Goal: Transaction & Acquisition: Purchase product/service

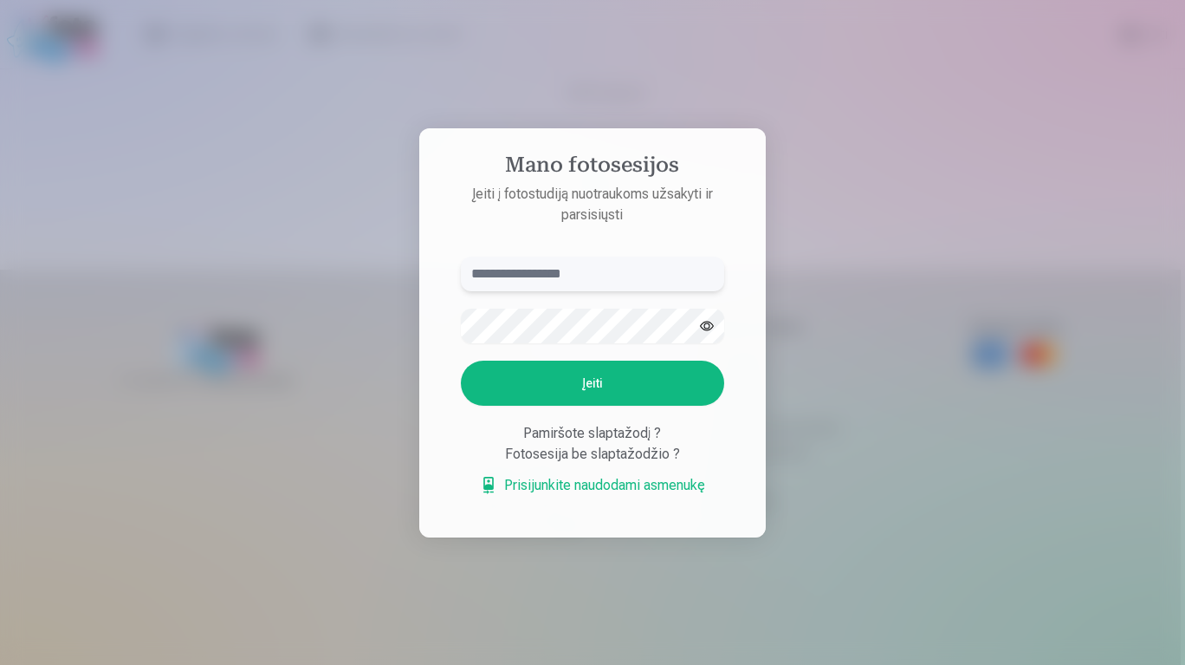
type input "**********"
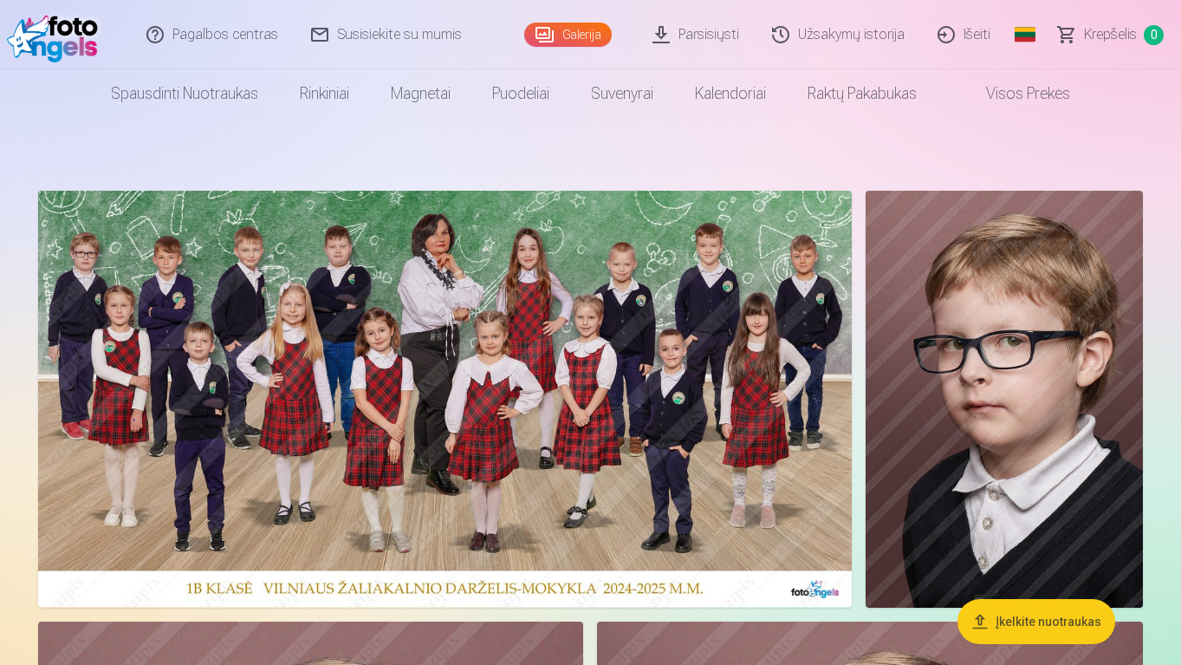
click at [773, 477] on img at bounding box center [445, 399] width 814 height 416
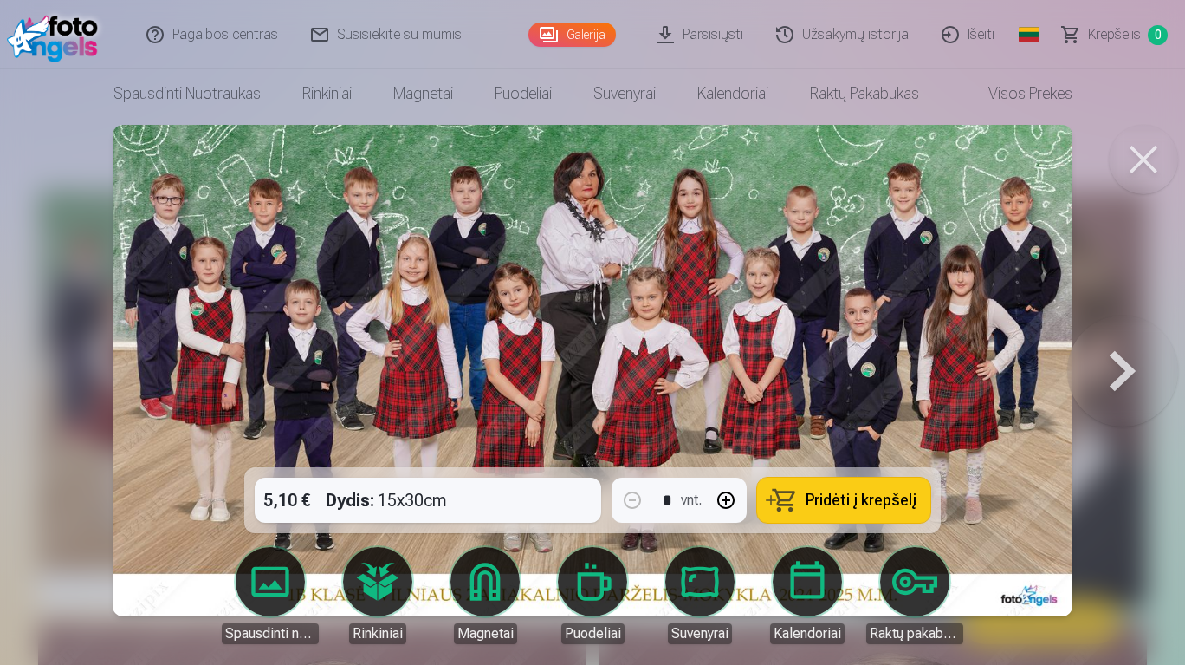
click at [895, 498] on span "Pridėti į krepšelį" at bounding box center [861, 500] width 111 height 16
click at [1152, 162] on button at bounding box center [1143, 159] width 69 height 69
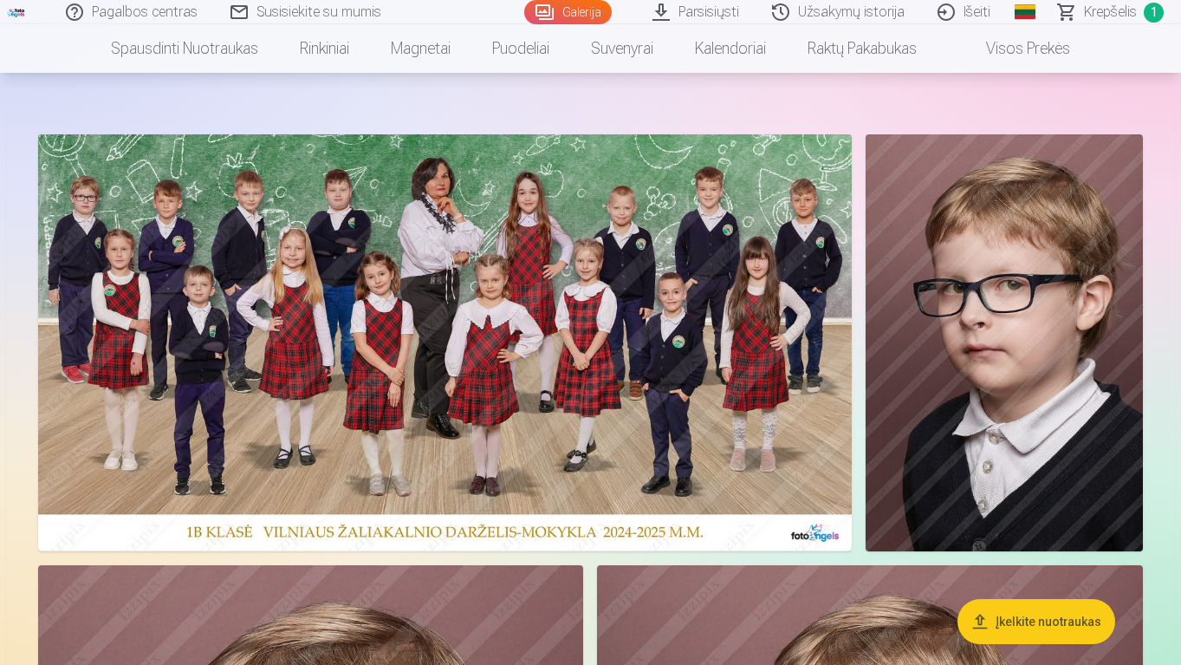
scroll to position [50, 0]
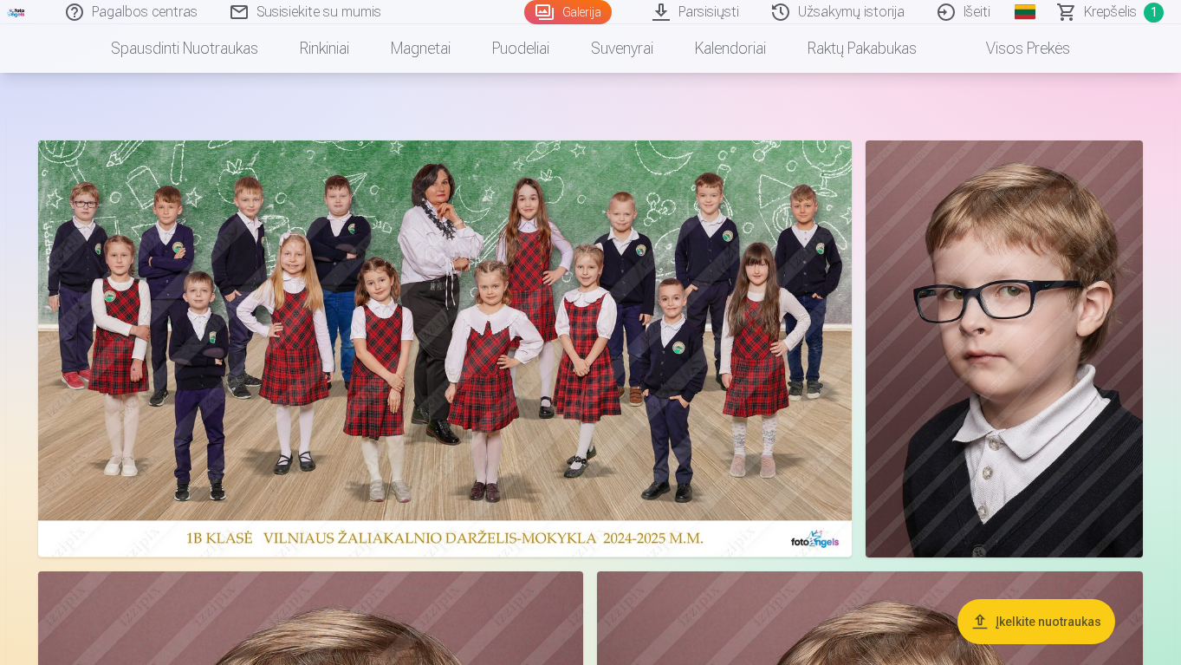
click at [1062, 405] on img at bounding box center [1004, 348] width 277 height 417
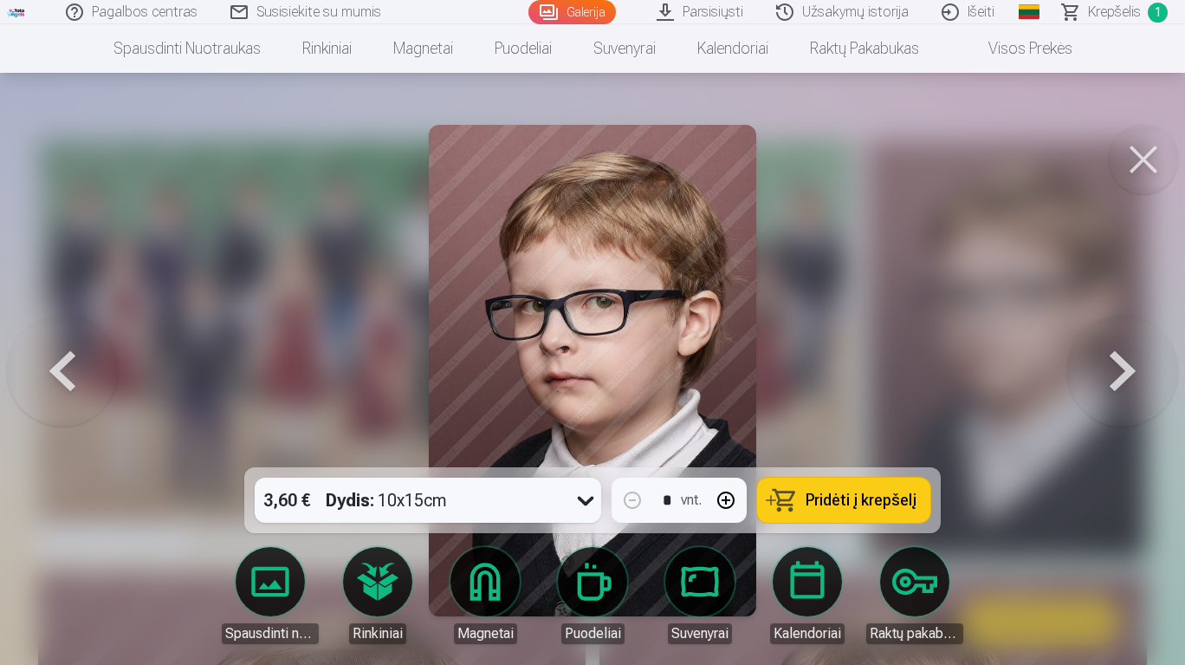
click at [917, 504] on span "Pridėti į krepšelį" at bounding box center [861, 500] width 111 height 16
click at [1158, 165] on button at bounding box center [1143, 159] width 69 height 69
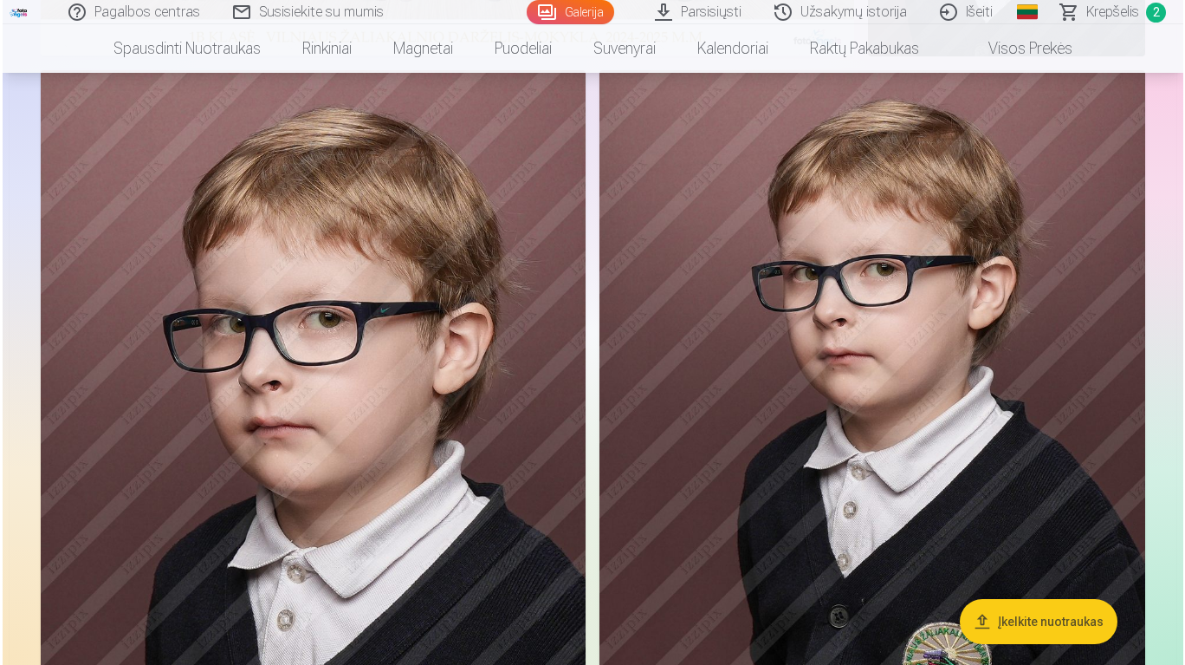
scroll to position [553, 0]
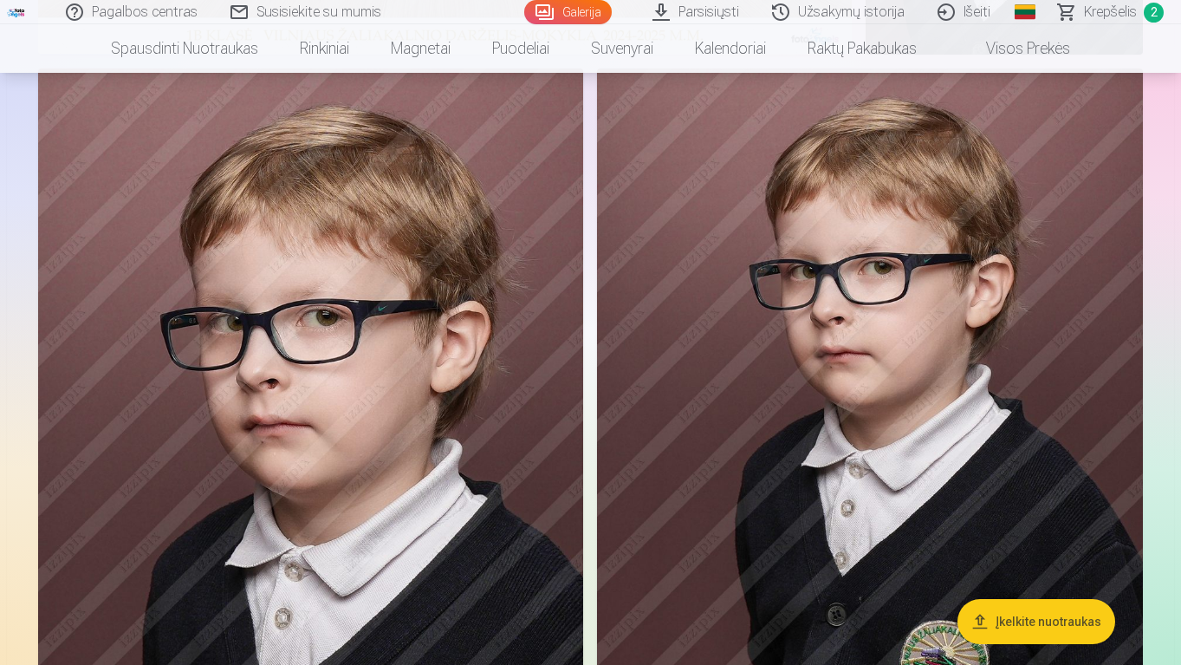
click at [461, 547] on img at bounding box center [310, 477] width 545 height 818
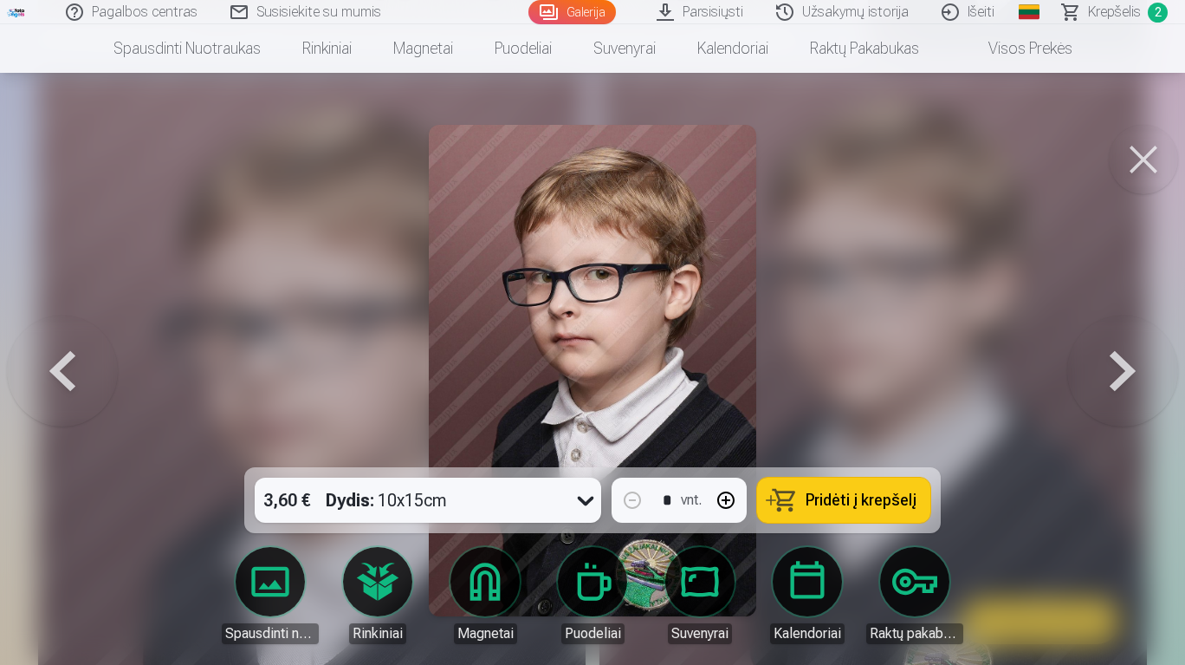
click at [373, 586] on link "Rinkiniai" at bounding box center [377, 595] width 97 height 97
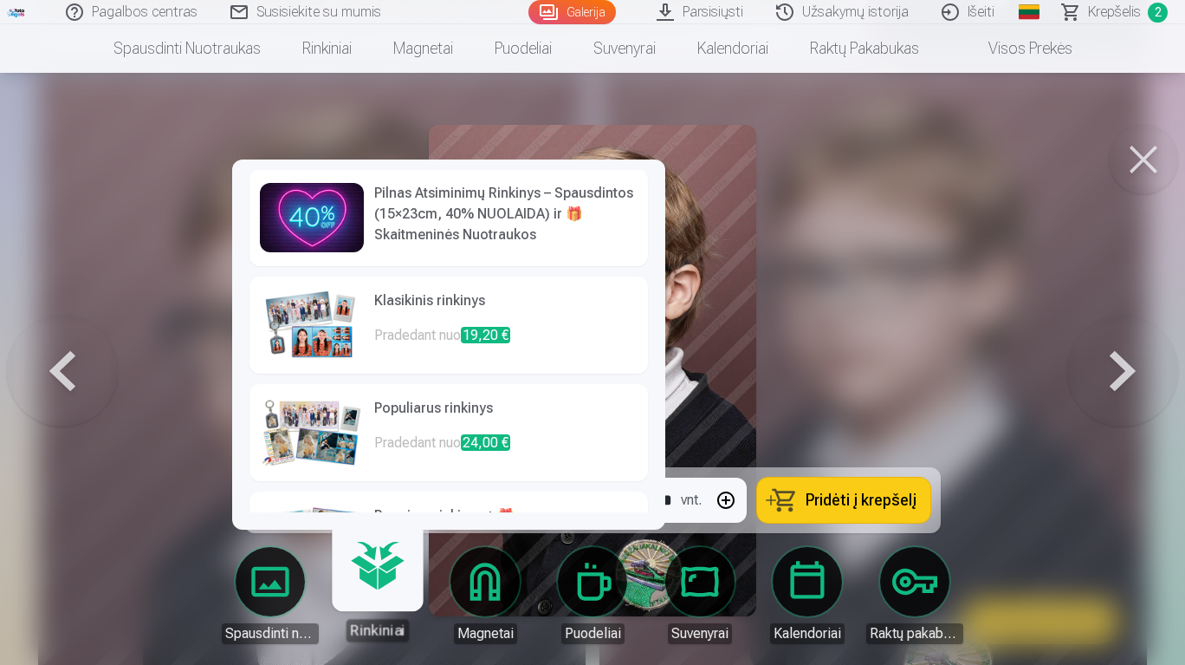
scroll to position [3, 0]
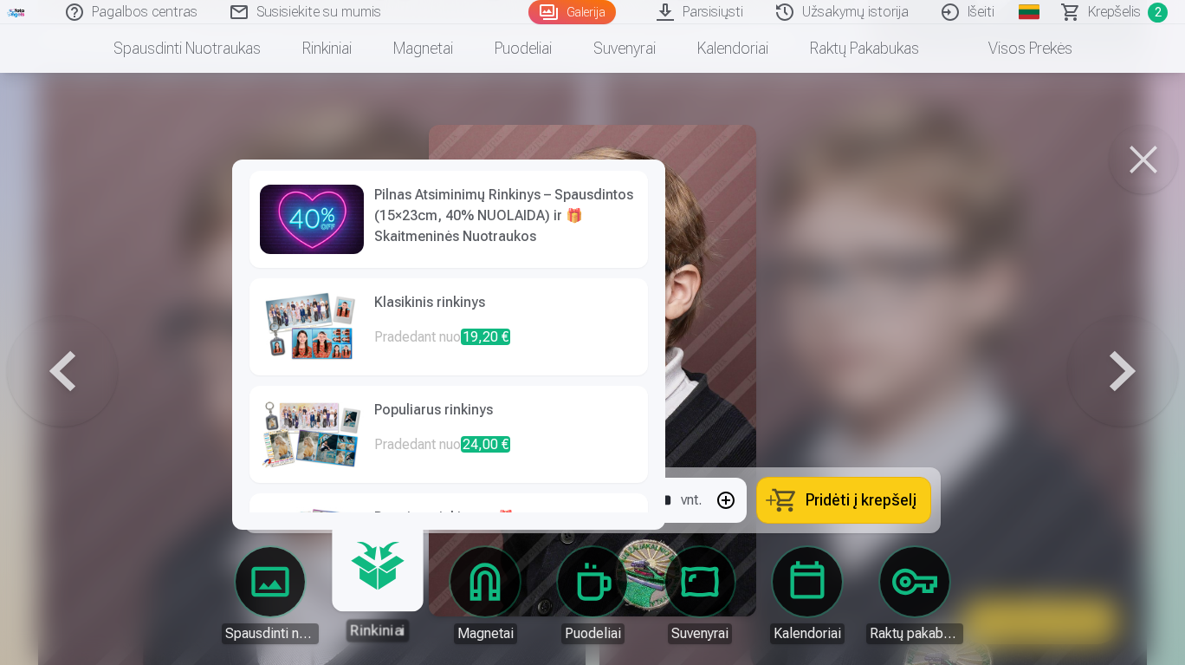
click at [537, 216] on h6 "Pilnas Atsiminimų Rinkinys – Spausdintos (15×23cm, 40% NUOLAIDA) ir 🎁 Skaitmeni…" at bounding box center [505, 216] width 263 height 62
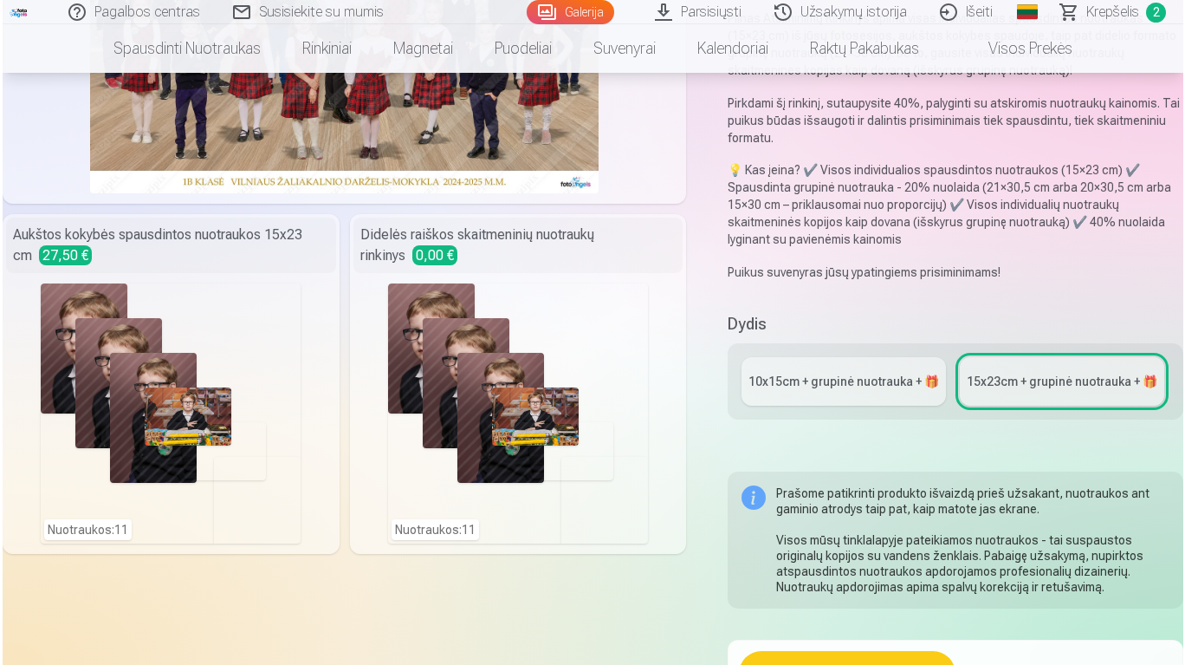
scroll to position [276, 0]
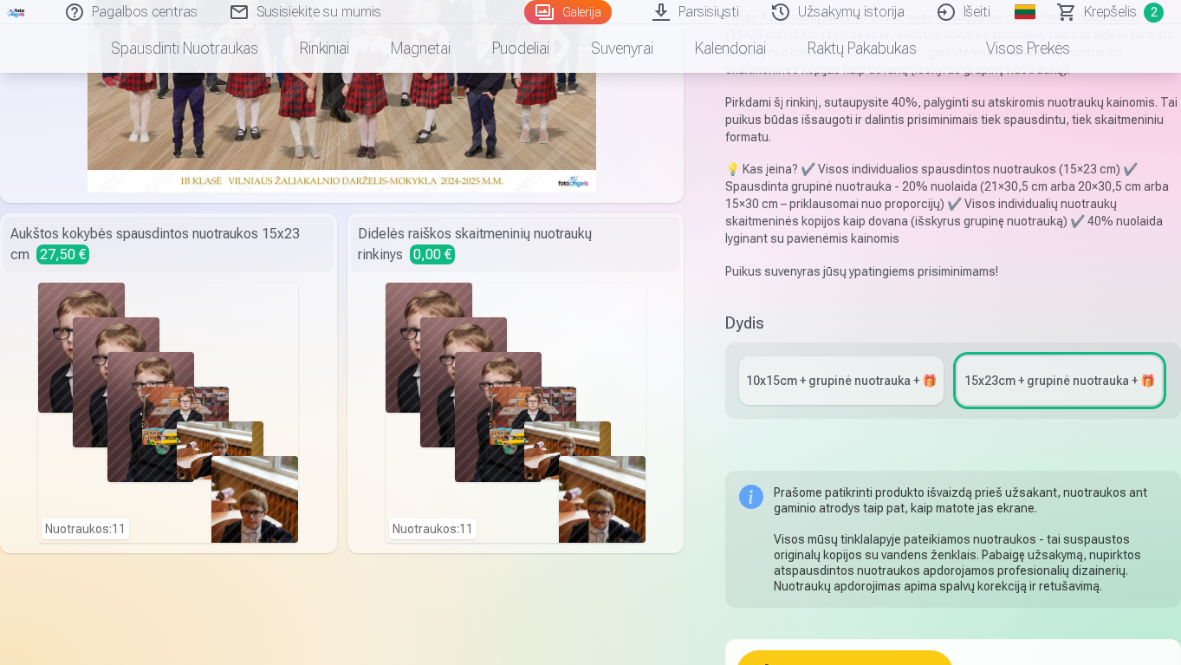
click at [268, 446] on div "Nuotraukos : 11" at bounding box center [168, 412] width 260 height 260
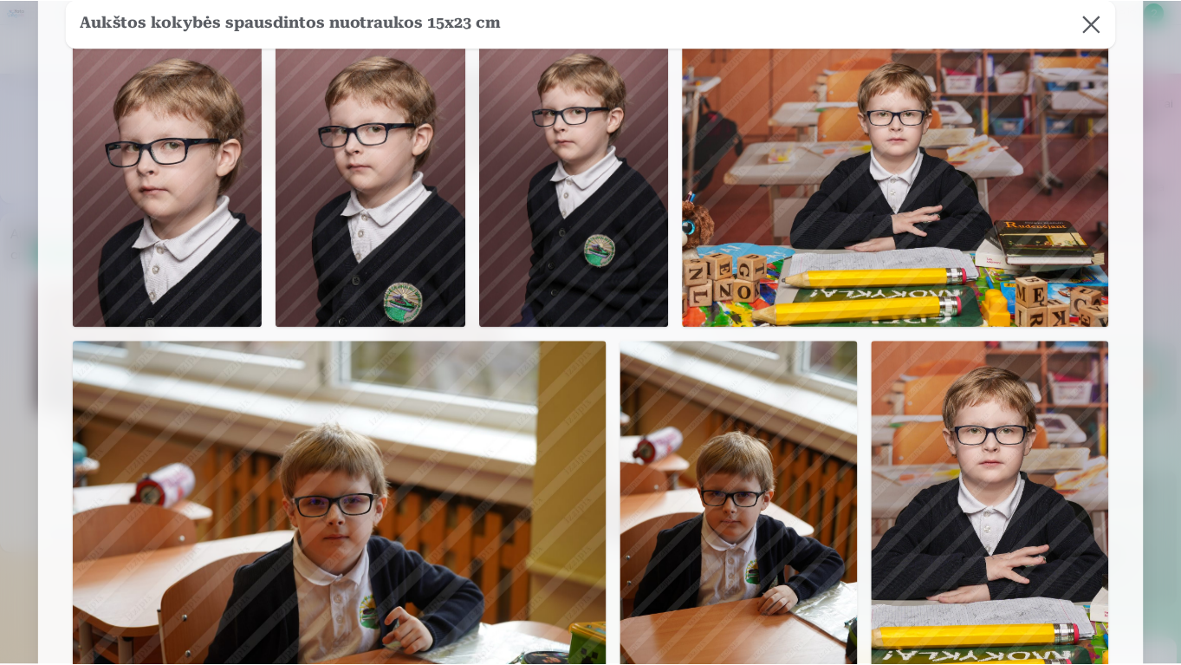
scroll to position [102, 0]
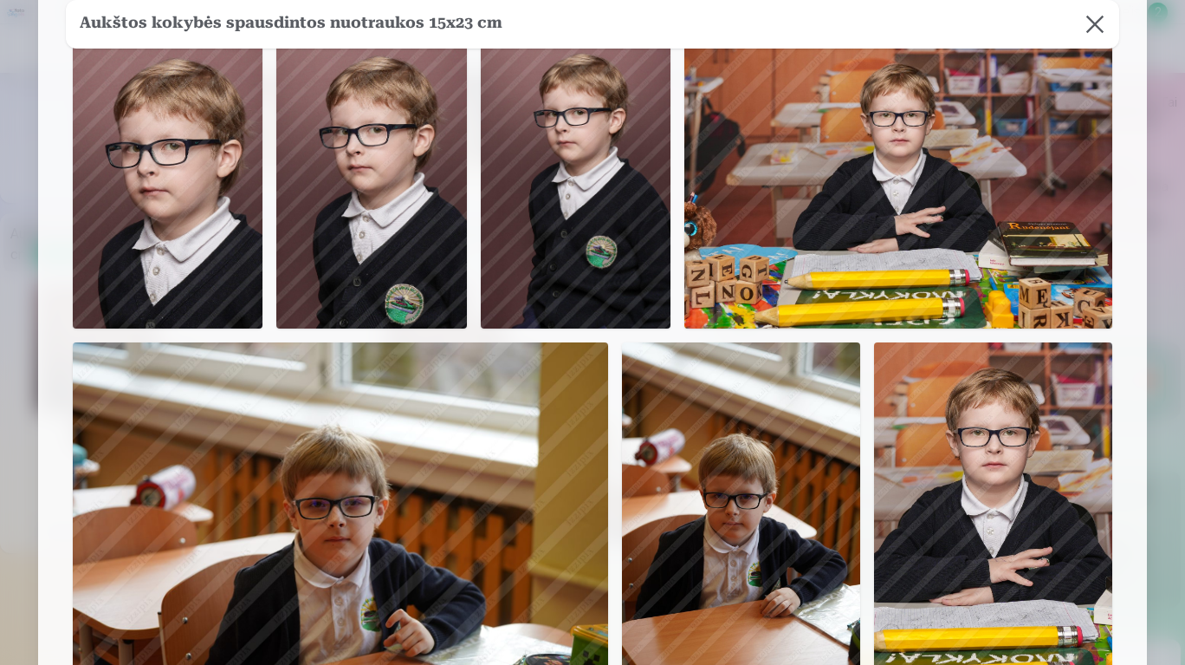
click at [1095, 29] on button at bounding box center [1095, 24] width 49 height 49
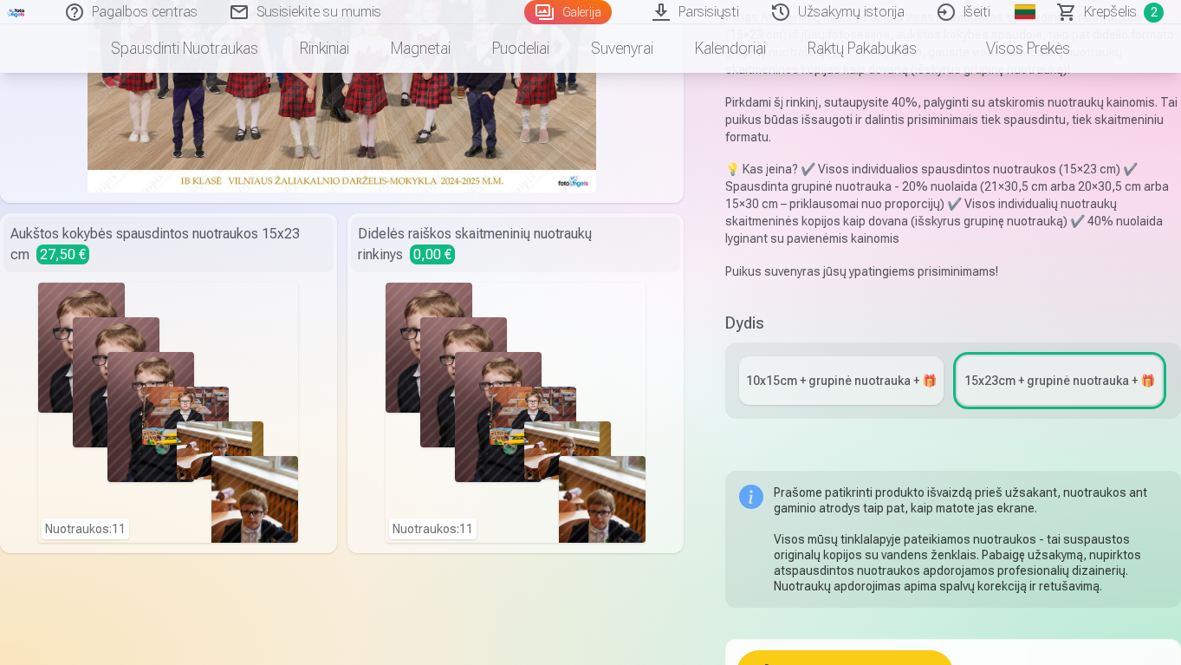
click at [1123, 12] on span "Krepšelis" at bounding box center [1110, 12] width 53 height 21
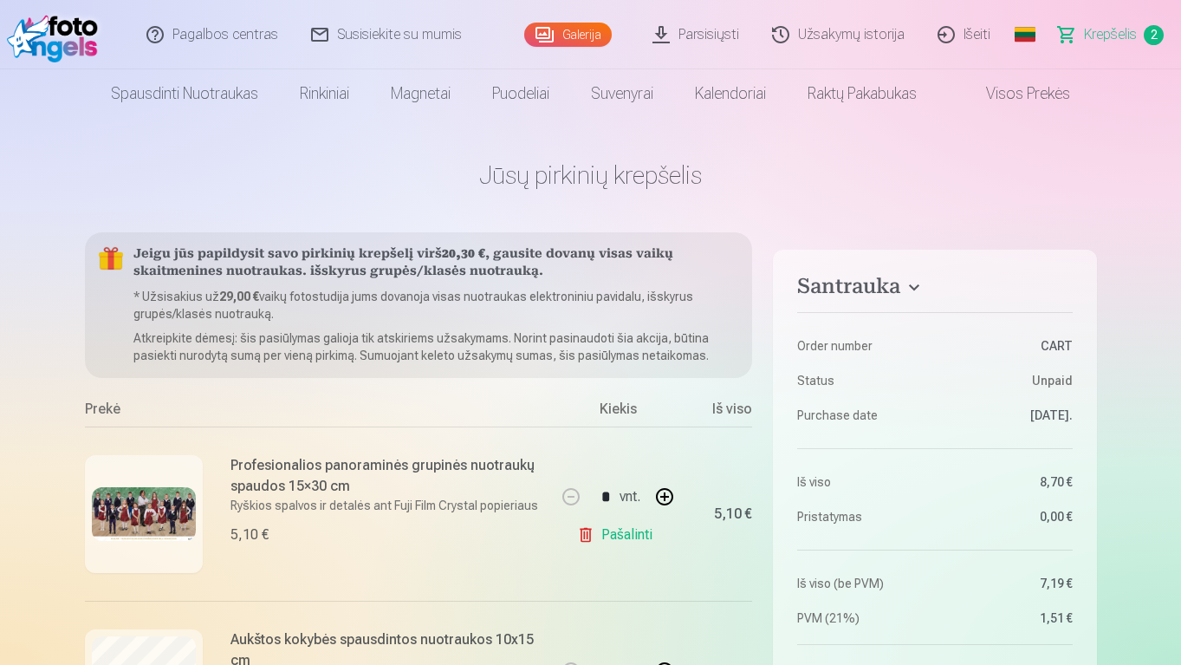
click at [631, 535] on link "Pašalinti" at bounding box center [618, 534] width 82 height 35
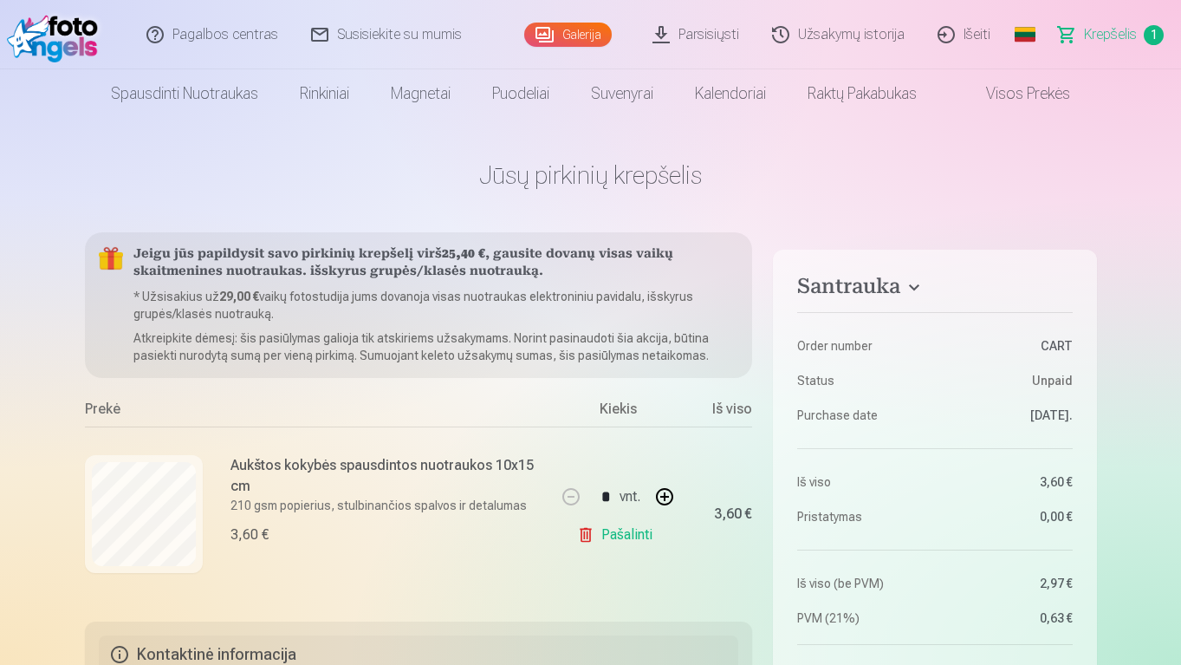
click at [630, 542] on link "Pašalinti" at bounding box center [618, 534] width 82 height 35
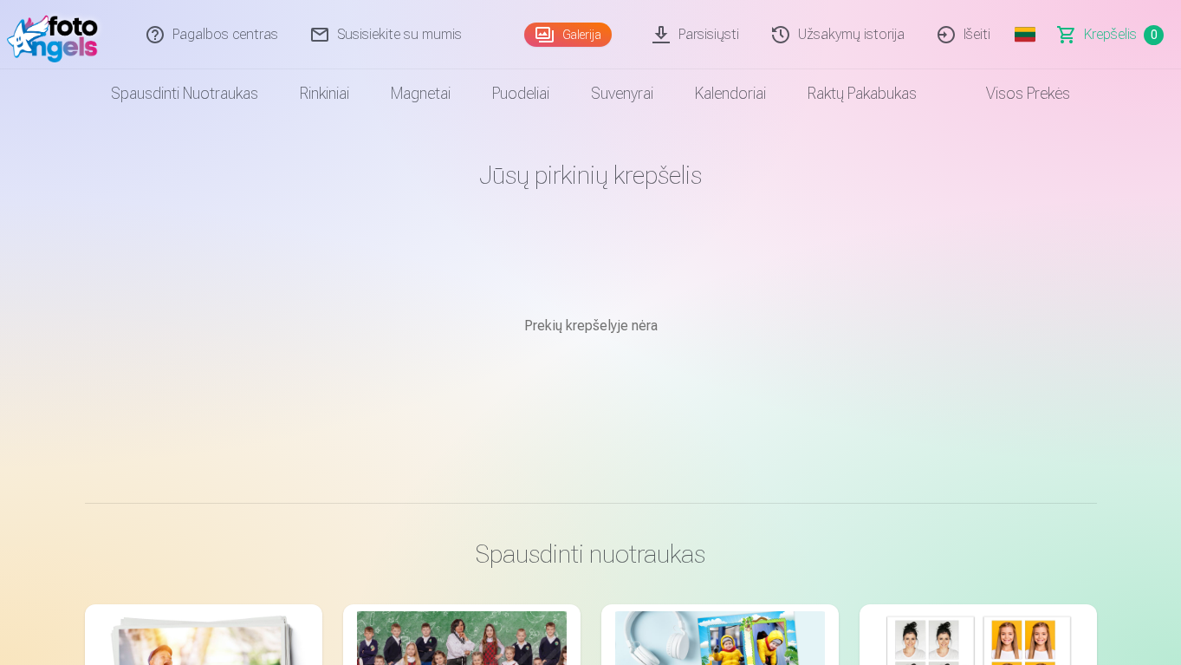
click at [320, 97] on link "Rinkiniai" at bounding box center [324, 93] width 91 height 49
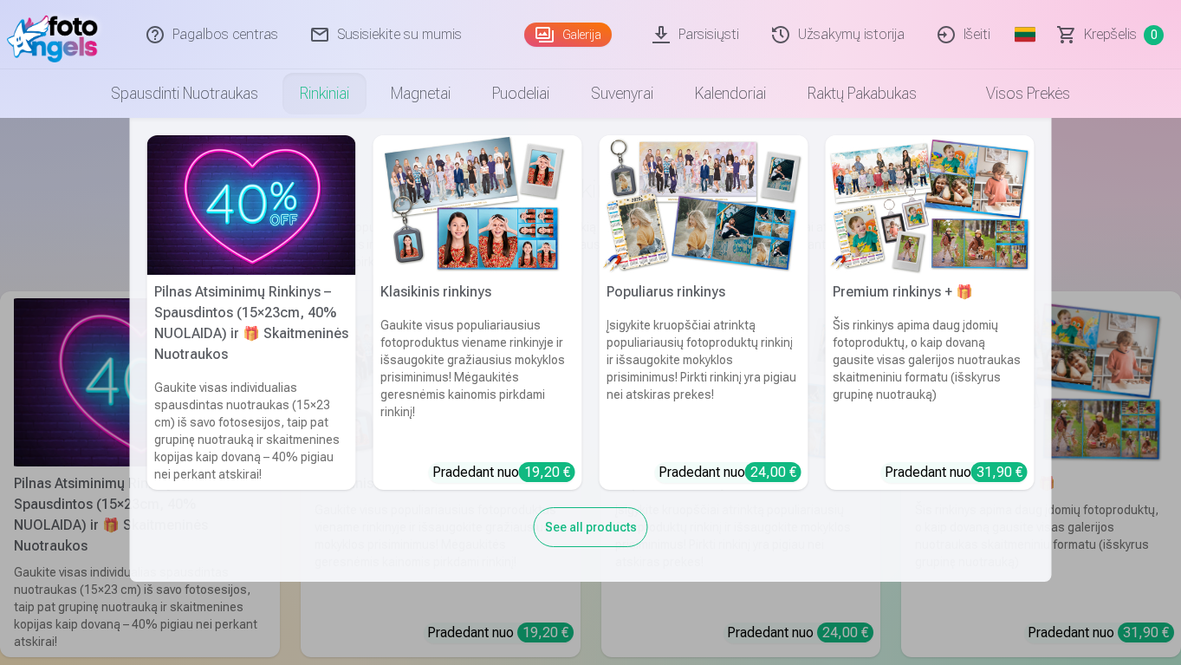
click at [268, 229] on img at bounding box center [251, 205] width 209 height 140
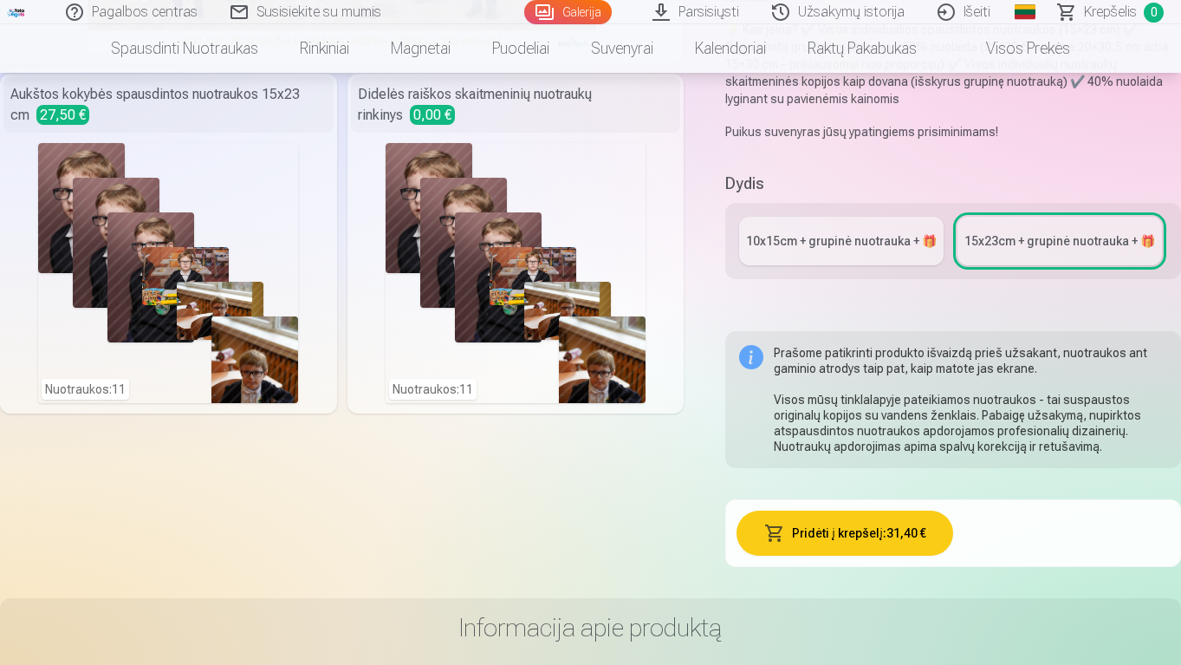
scroll to position [418, 0]
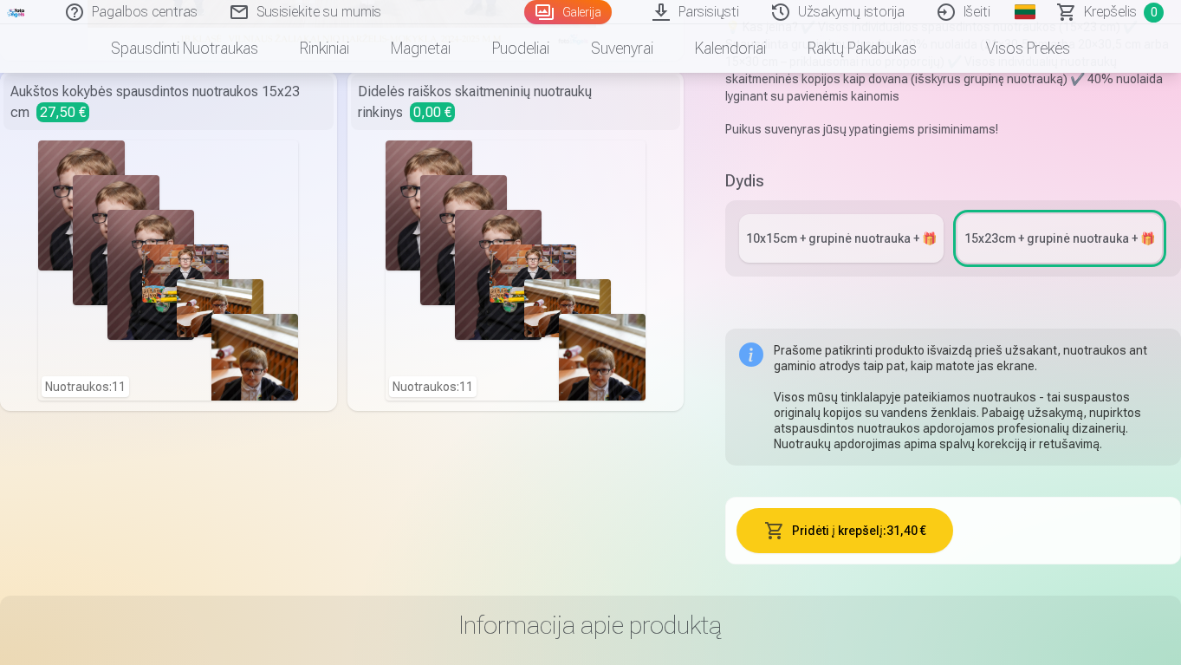
click at [882, 238] on div "10x15сm + grupinė nuotrauka + 🎁" at bounding box center [841, 238] width 191 height 17
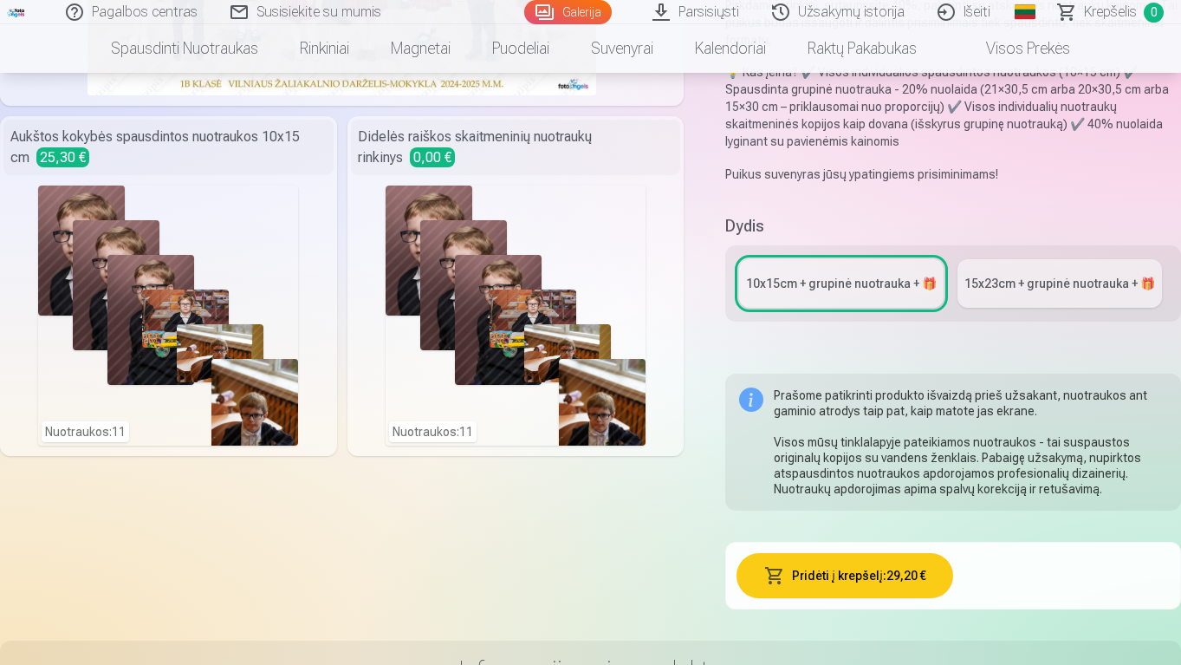
scroll to position [425, 0]
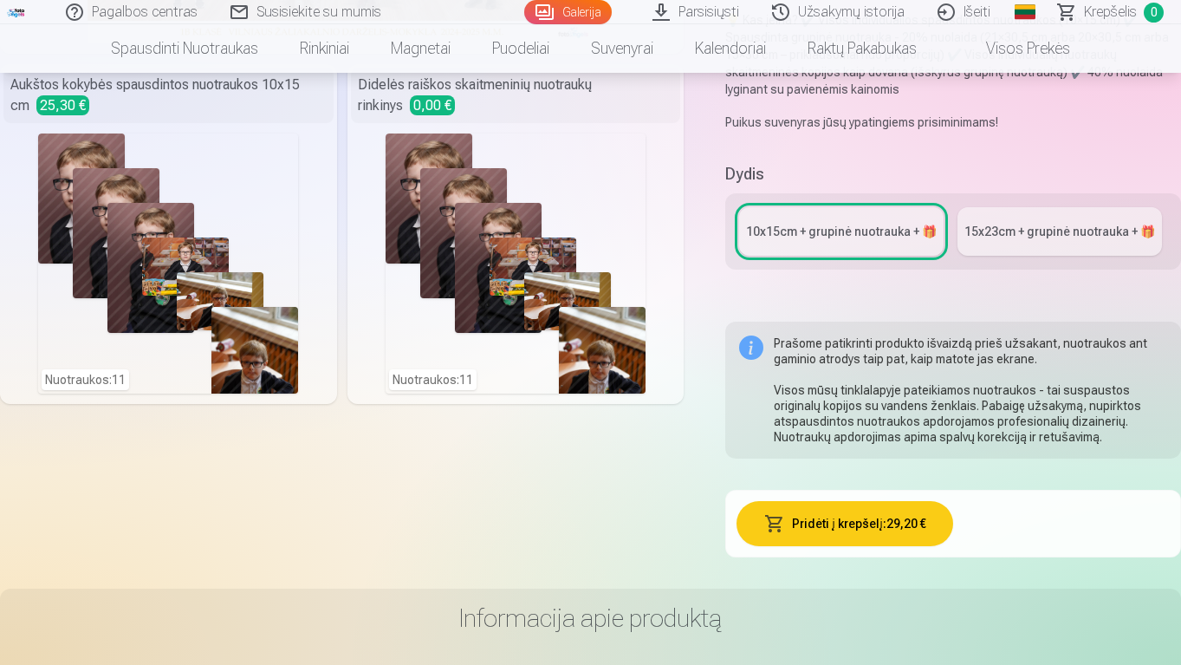
click at [1100, 220] on link "15x23сm + grupinė nuotrauka + 🎁" at bounding box center [1059, 231] width 204 height 49
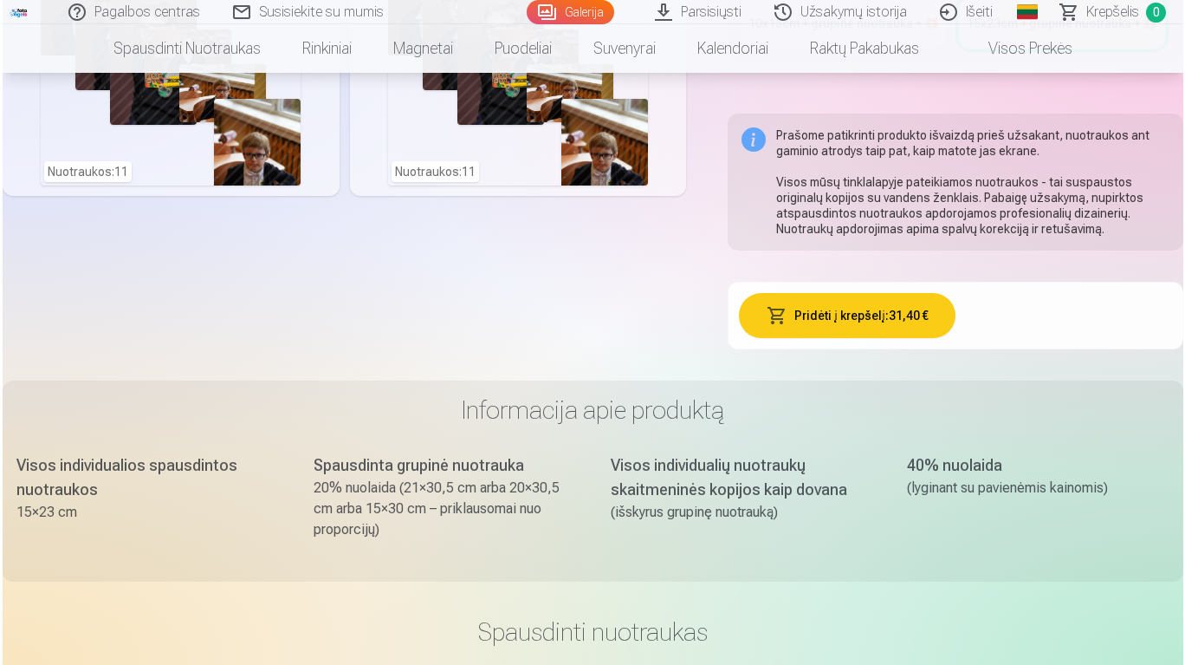
scroll to position [634, 0]
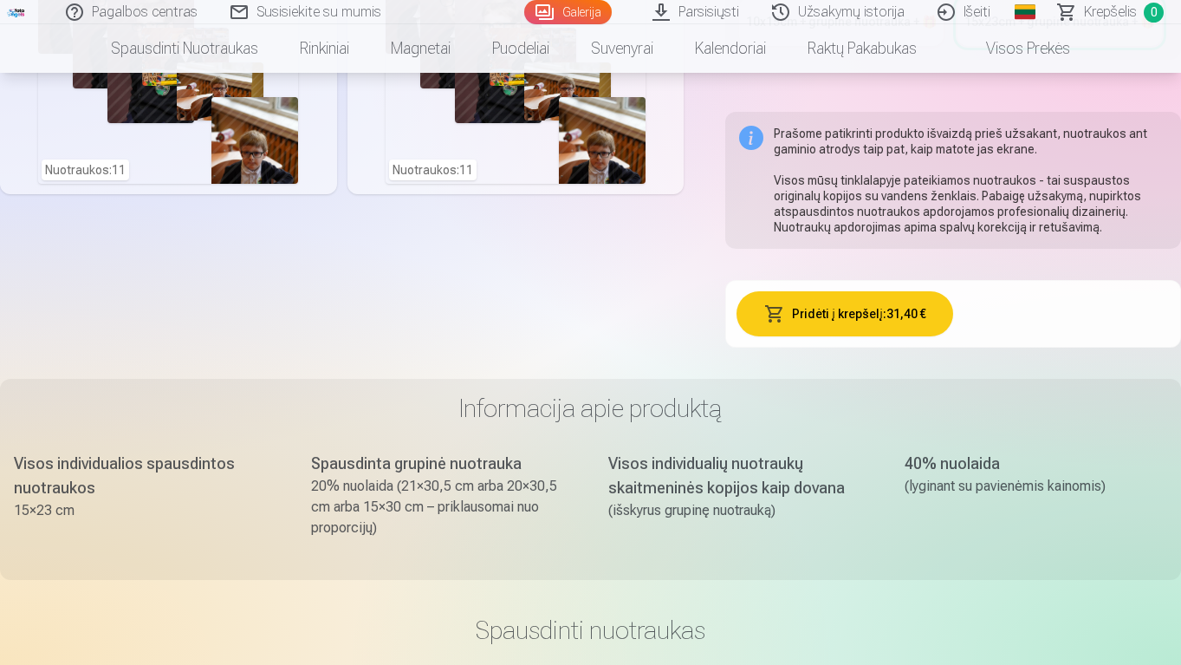
click at [922, 315] on button "Pridėti į krepšelį : 31,40 €" at bounding box center [845, 313] width 217 height 45
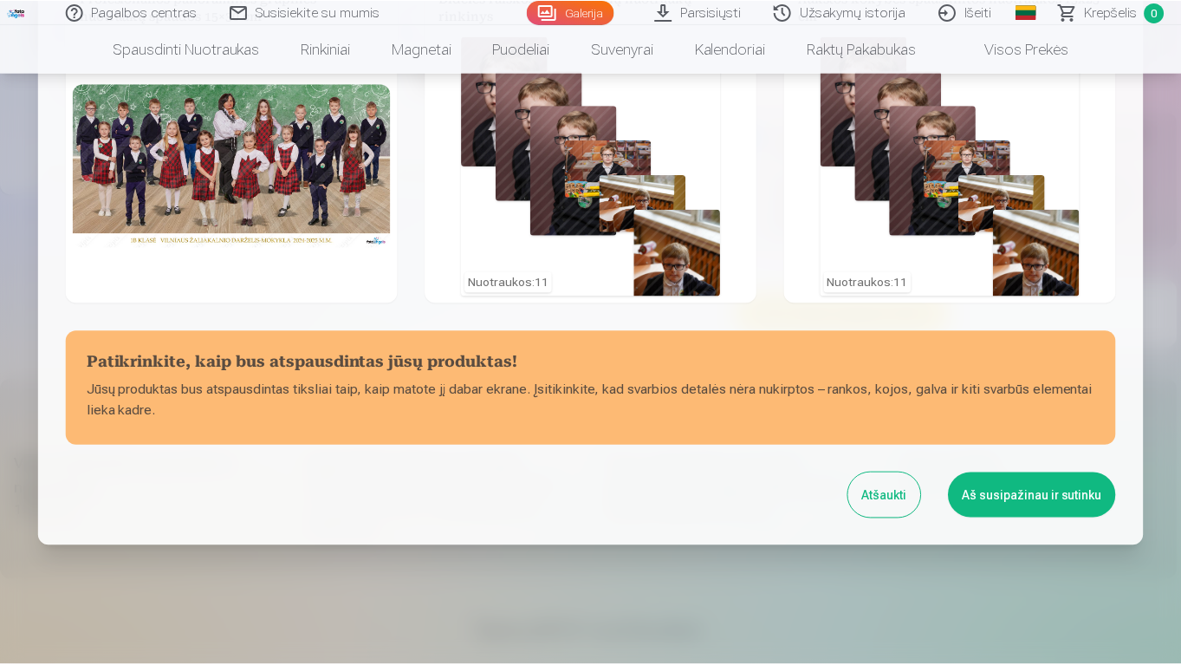
scroll to position [0, 0]
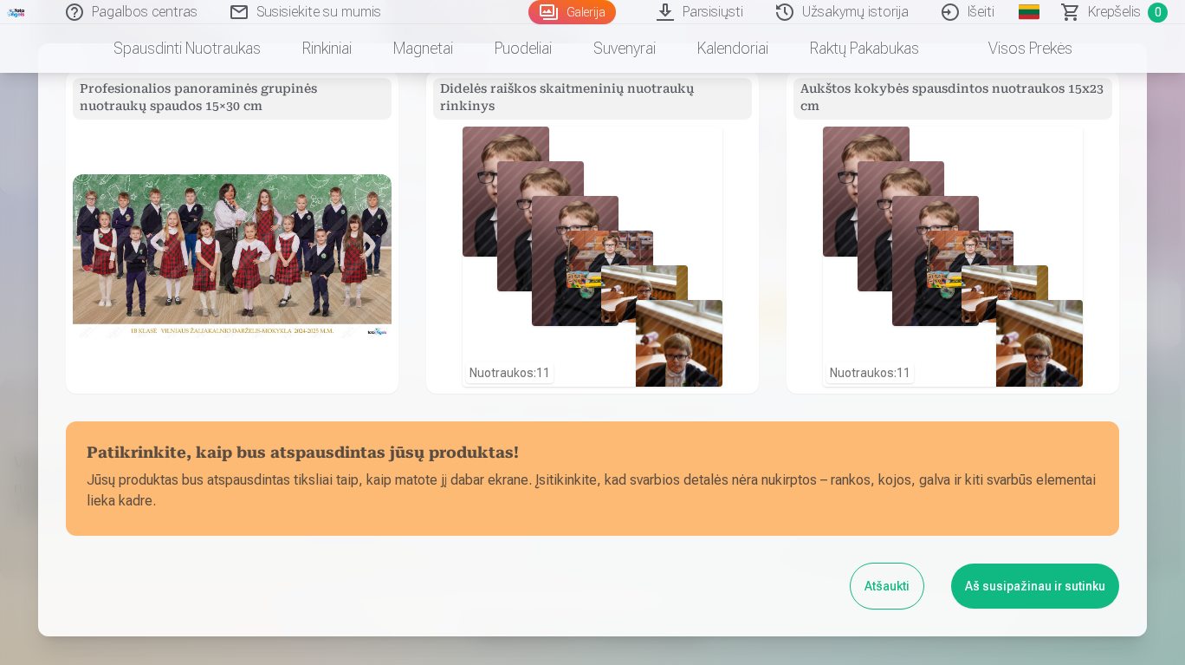
click at [1069, 590] on button "Aš susipažinau ir sutinku" at bounding box center [1035, 585] width 168 height 45
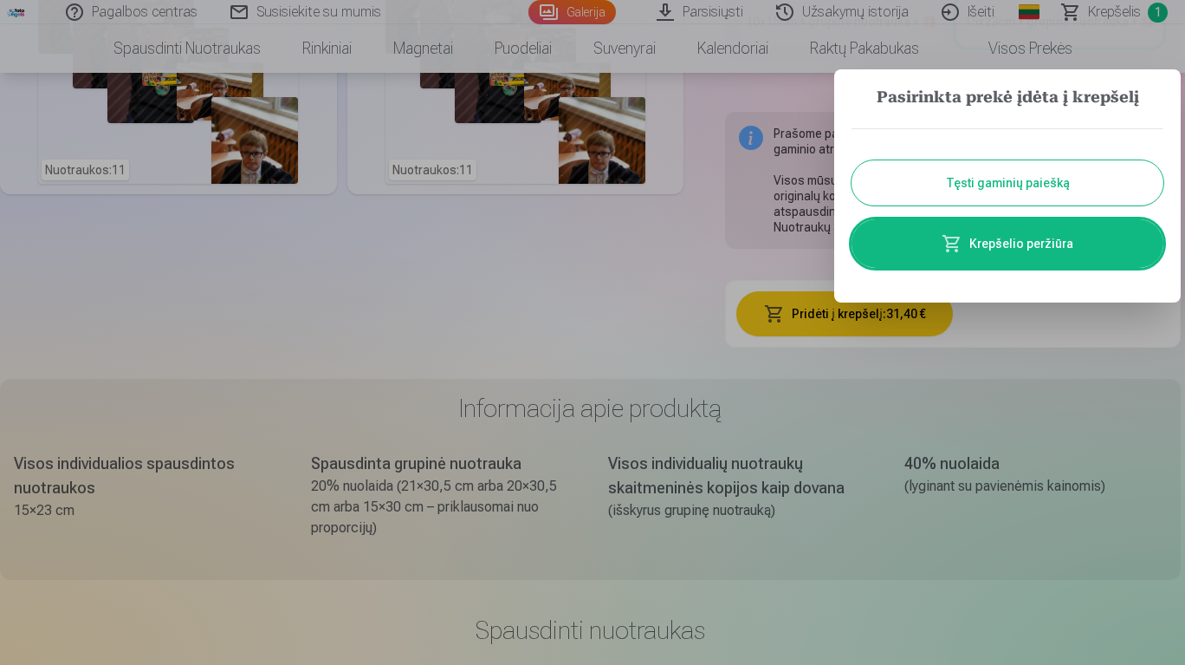
click at [1083, 178] on button "Tęsti gaminių paiešką" at bounding box center [1008, 182] width 312 height 45
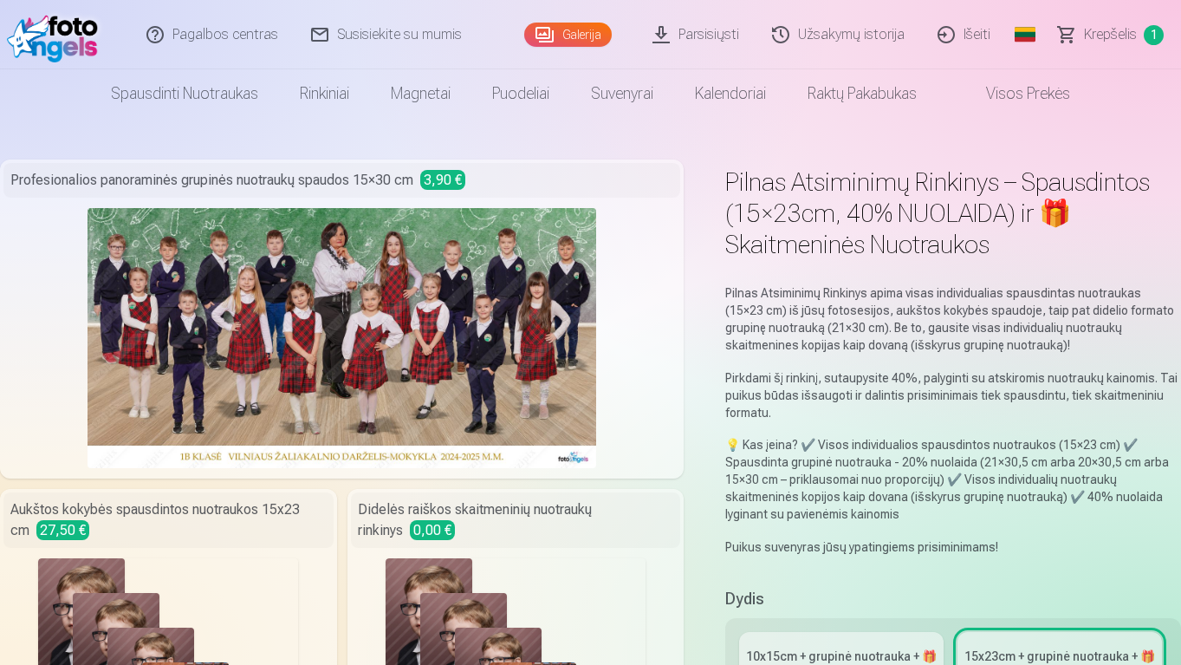
click at [186, 101] on link "Spausdinti nuotraukas" at bounding box center [184, 93] width 189 height 49
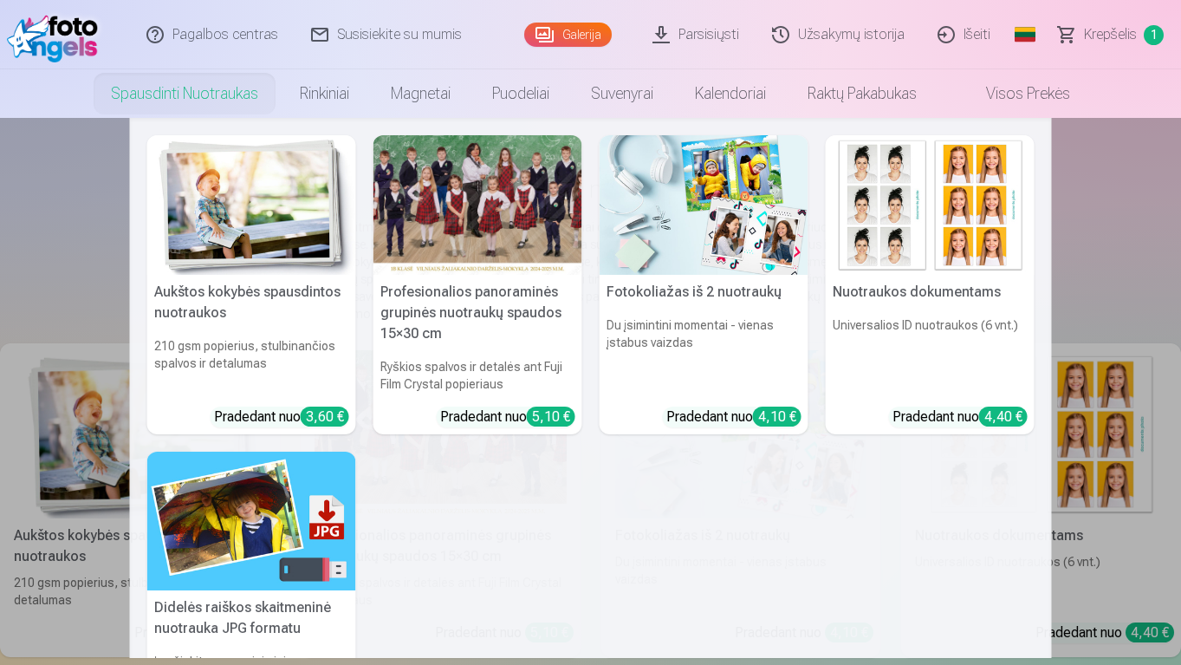
click at [1142, 263] on nav "Aukštos kokybės spausdintos nuotraukos 210 gsm popierius, stulbinančios spalvos…" at bounding box center [590, 388] width 1181 height 540
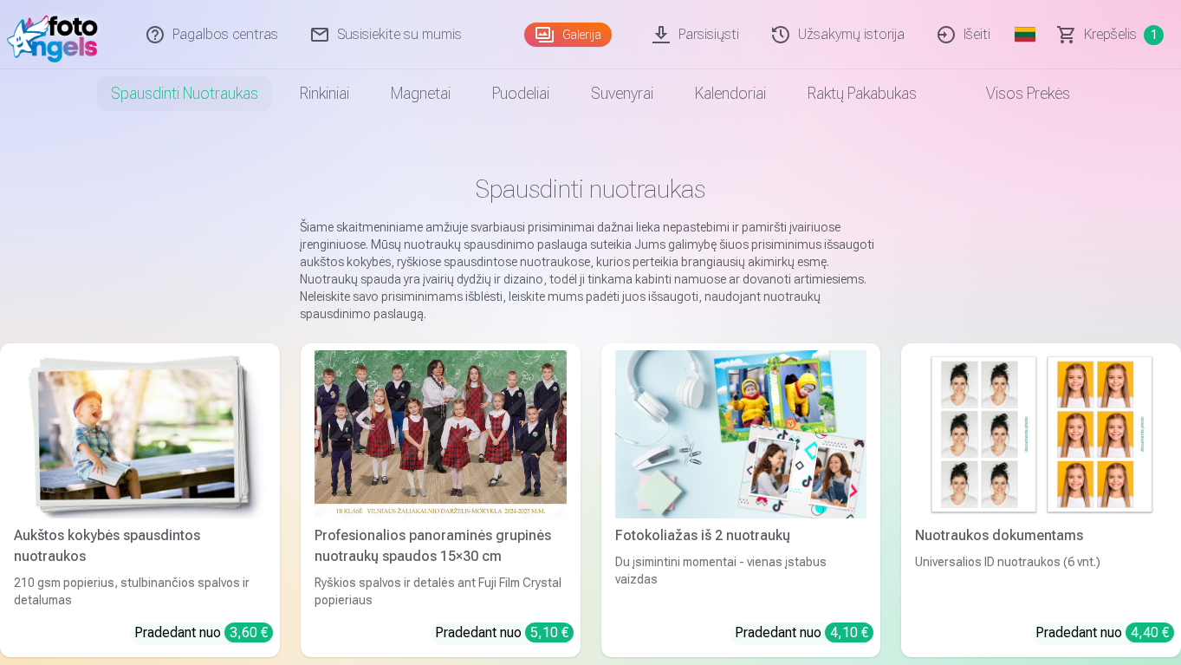
click at [696, 39] on link "Parsisiųsti" at bounding box center [697, 34] width 120 height 69
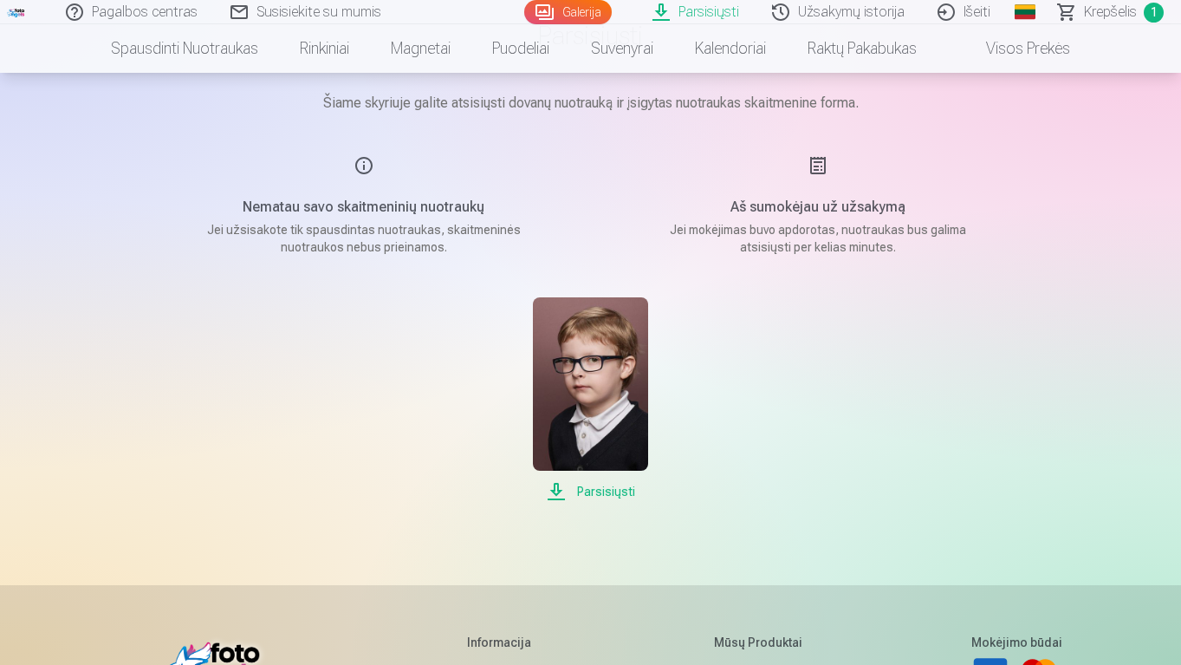
scroll to position [139, 0]
click at [615, 498] on span "Parsisiųsti" at bounding box center [590, 492] width 115 height 21
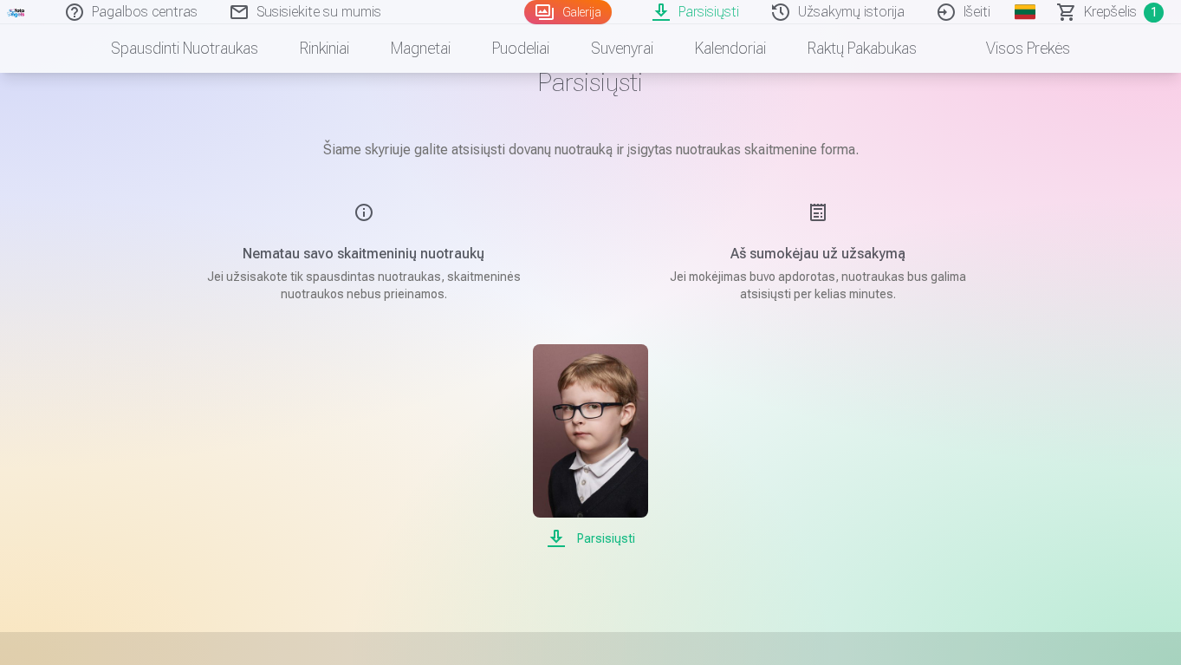
scroll to position [0, 0]
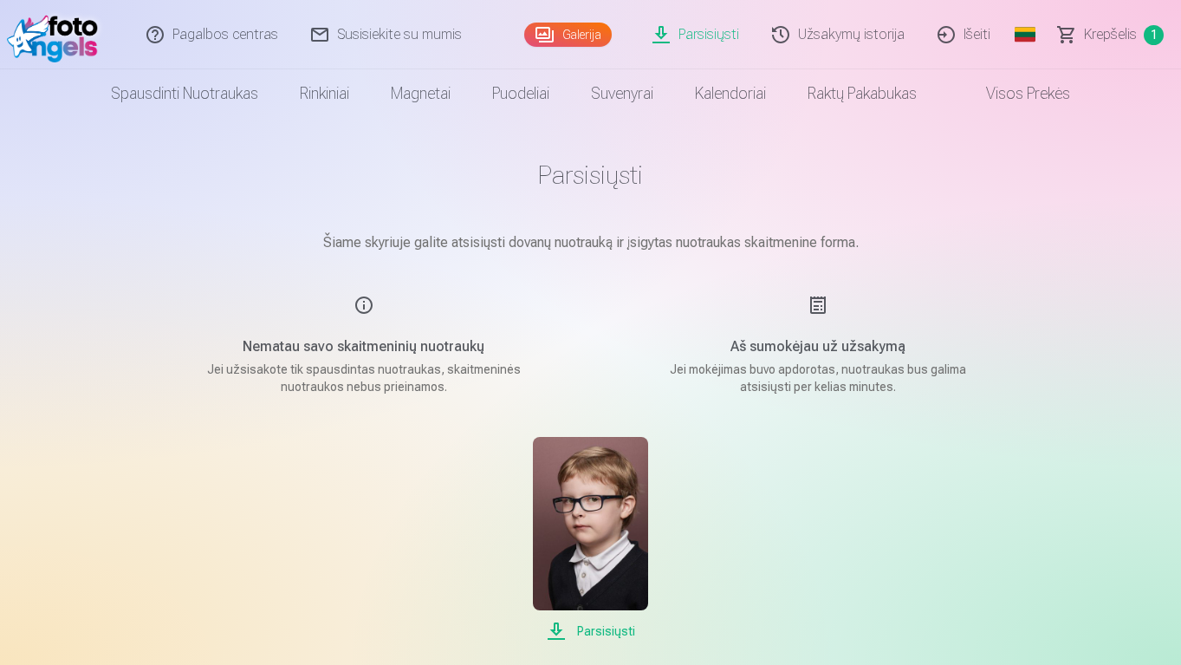
click at [87, 53] on img at bounding box center [57, 34] width 100 height 55
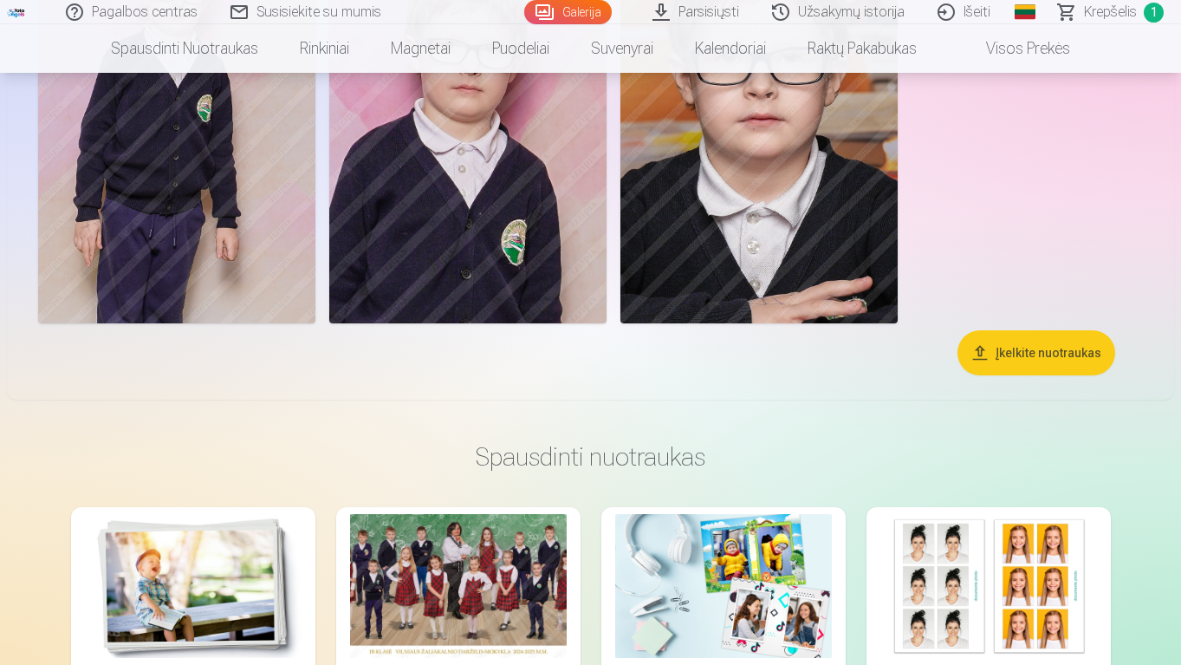
scroll to position [3332, 0]
click at [755, 468] on h3 "Spausdinti nuotraukas" at bounding box center [591, 456] width 1012 height 31
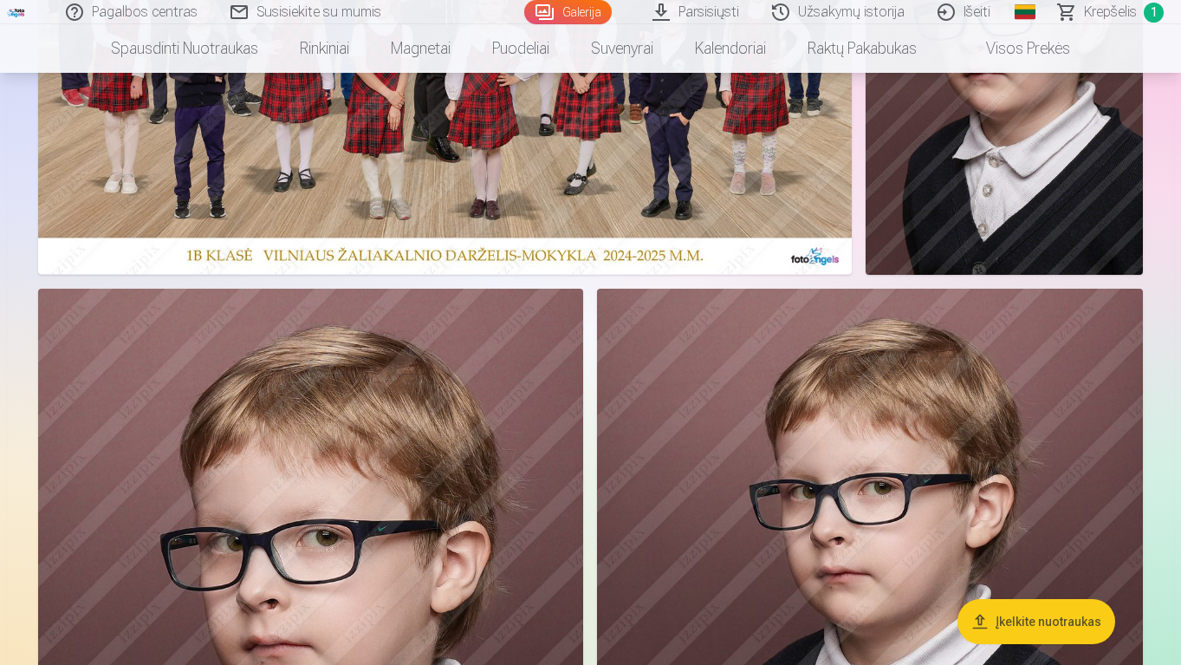
scroll to position [0, 0]
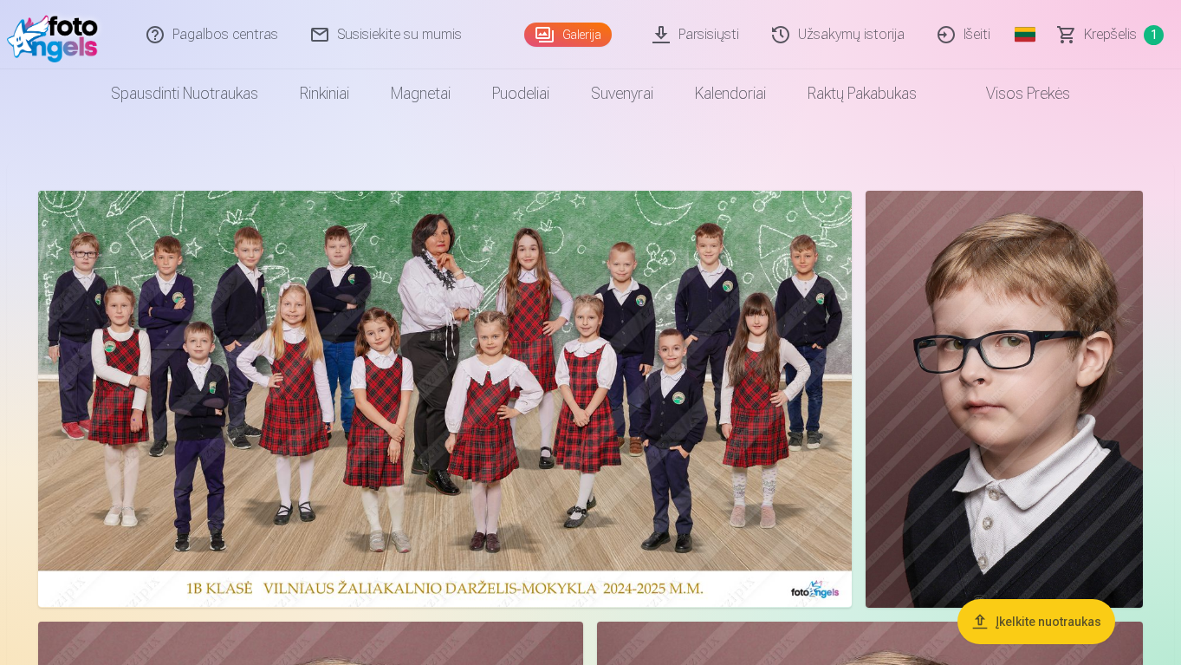
click at [410, 94] on link "Magnetai" at bounding box center [420, 93] width 101 height 49
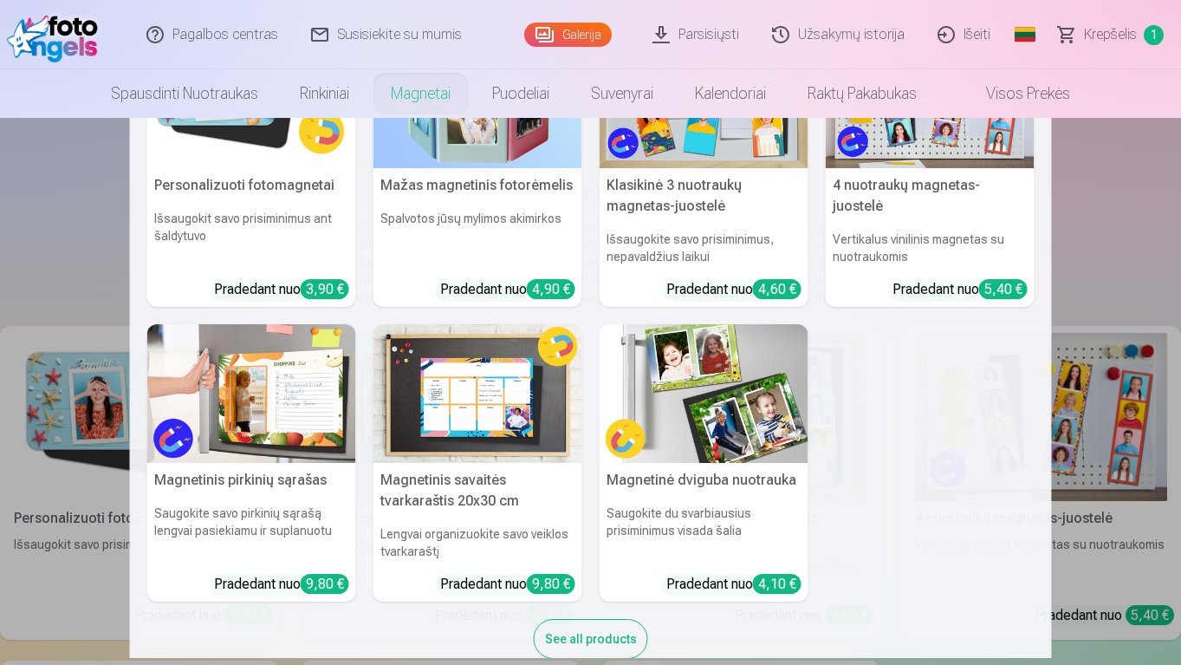
scroll to position [106, 0]
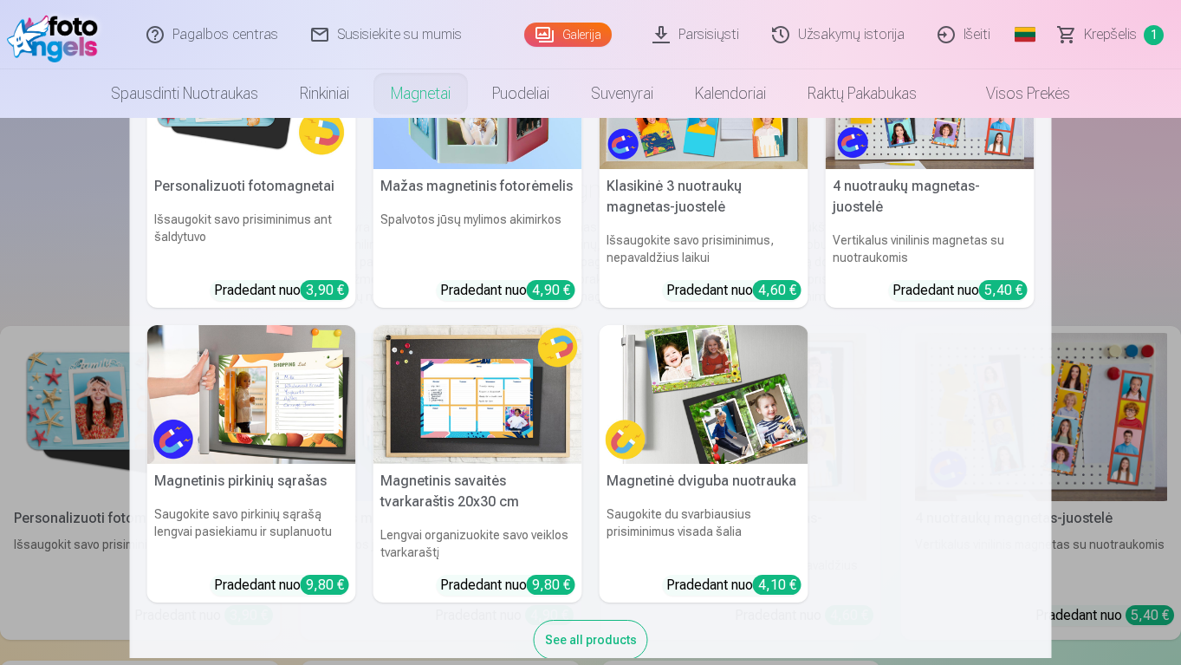
click at [1122, 252] on nav "Personalizuoti fotomagnetai Išsaugokit savo prisiminimus ant šaldytuvo Pradedan…" at bounding box center [590, 388] width 1181 height 540
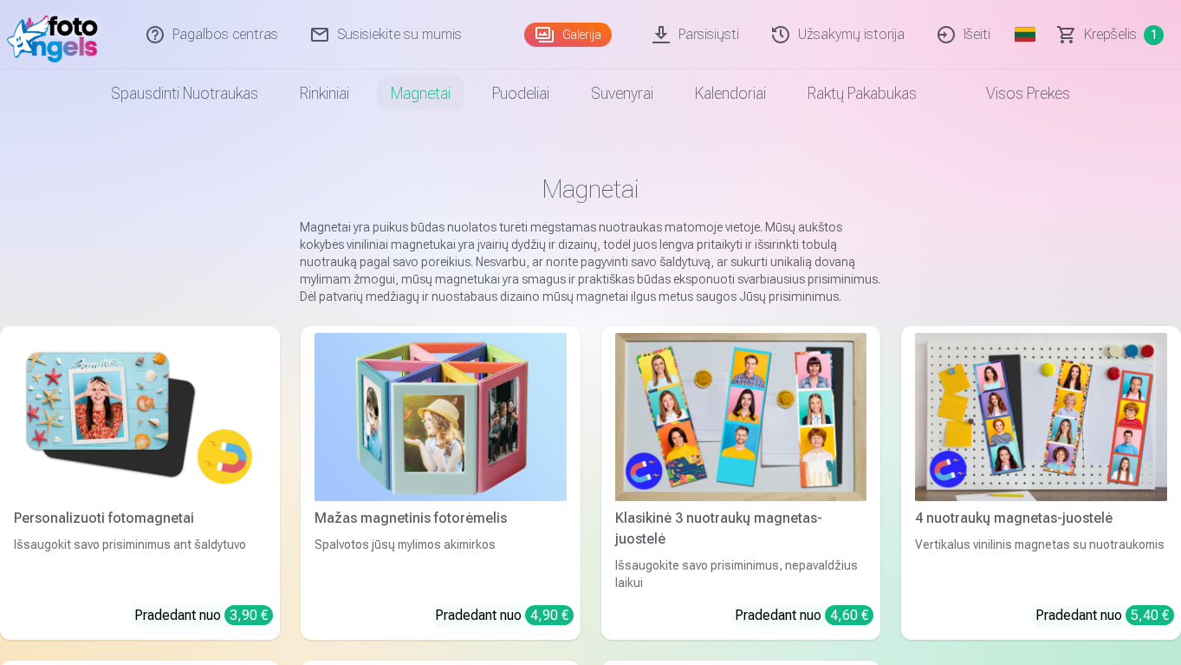
click at [325, 101] on link "Rinkiniai" at bounding box center [324, 93] width 91 height 49
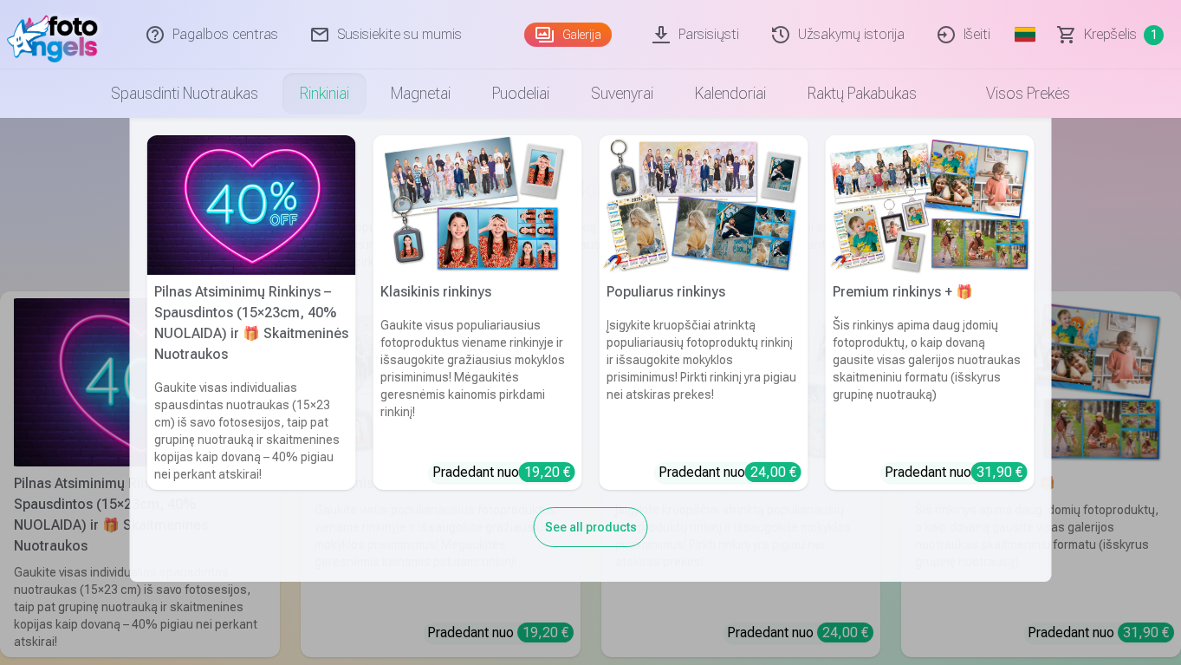
click at [619, 531] on div "See all products" at bounding box center [591, 527] width 114 height 40
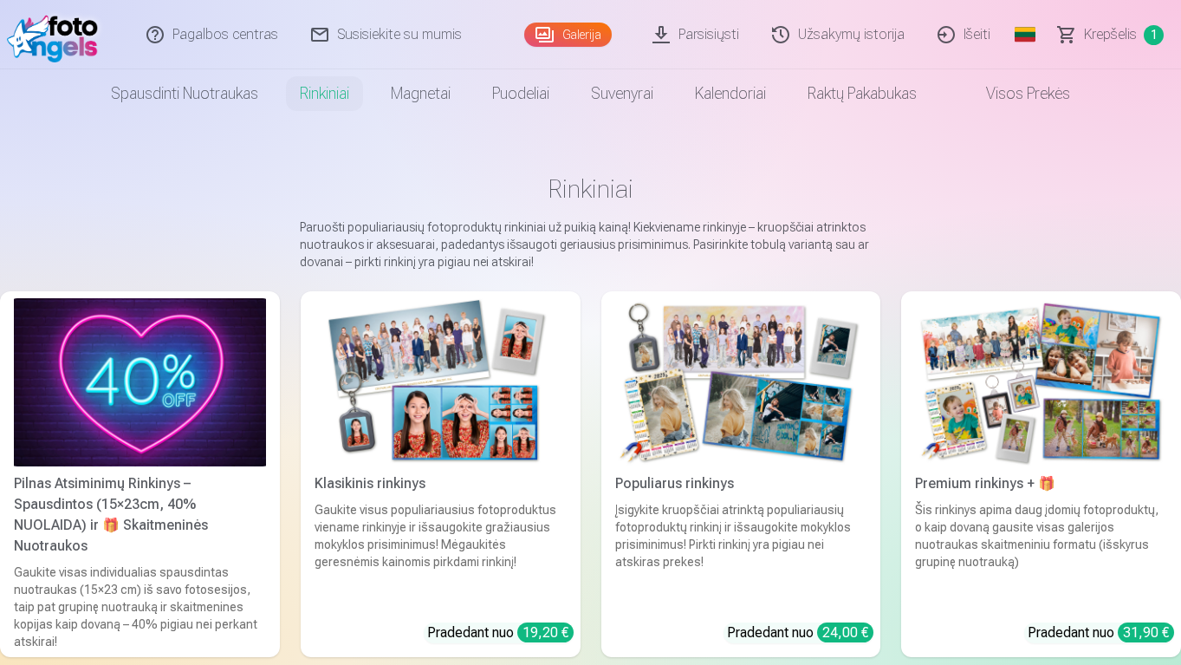
click at [1116, 36] on span "Krepšelis" at bounding box center [1110, 34] width 53 height 21
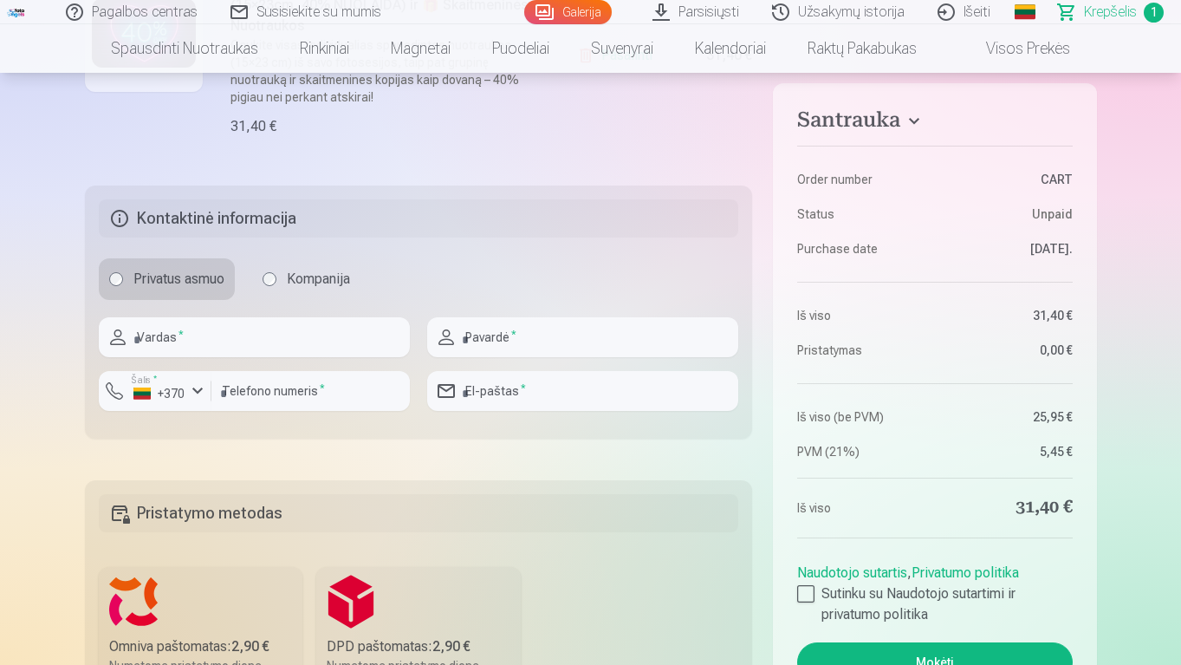
scroll to position [458, 0]
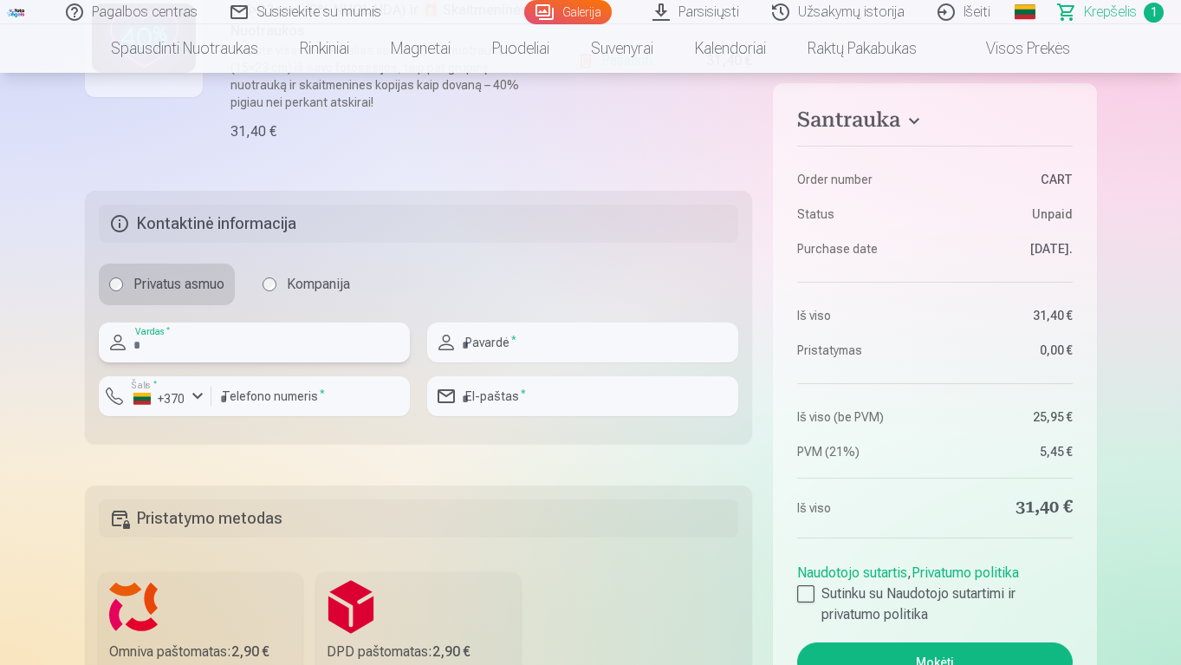
click at [289, 335] on input "text" at bounding box center [254, 342] width 311 height 40
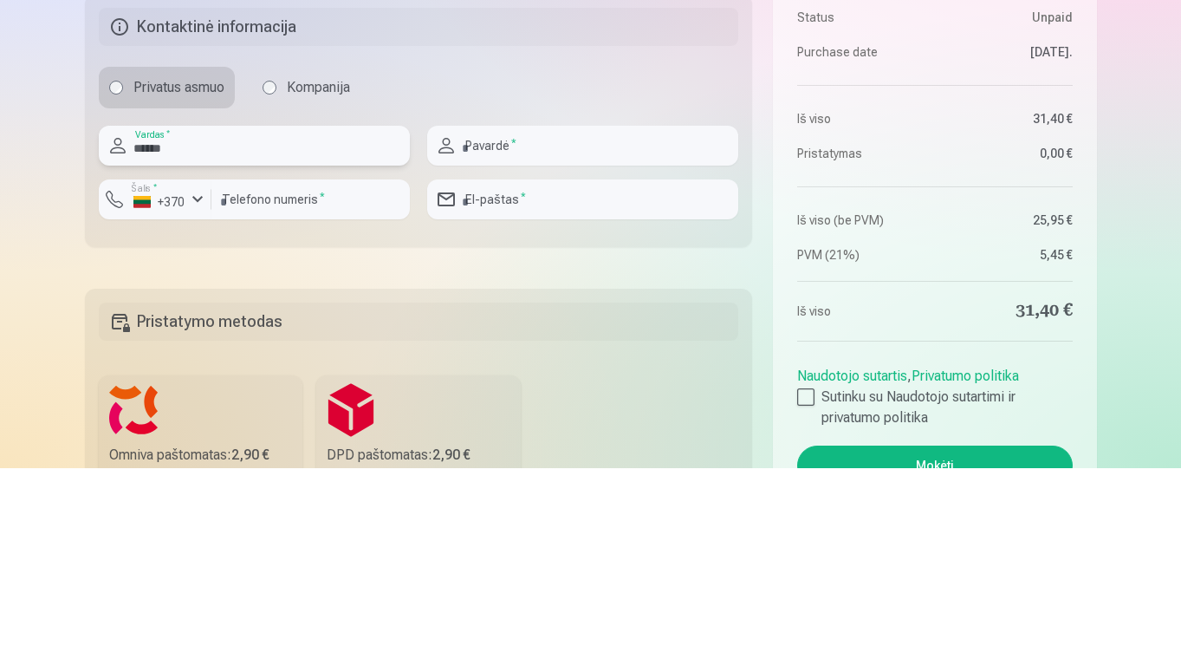
type input "******"
click at [607, 342] on input "text" at bounding box center [582, 342] width 311 height 40
type input "*********"
click at [297, 396] on input "number" at bounding box center [310, 396] width 198 height 40
type input "********"
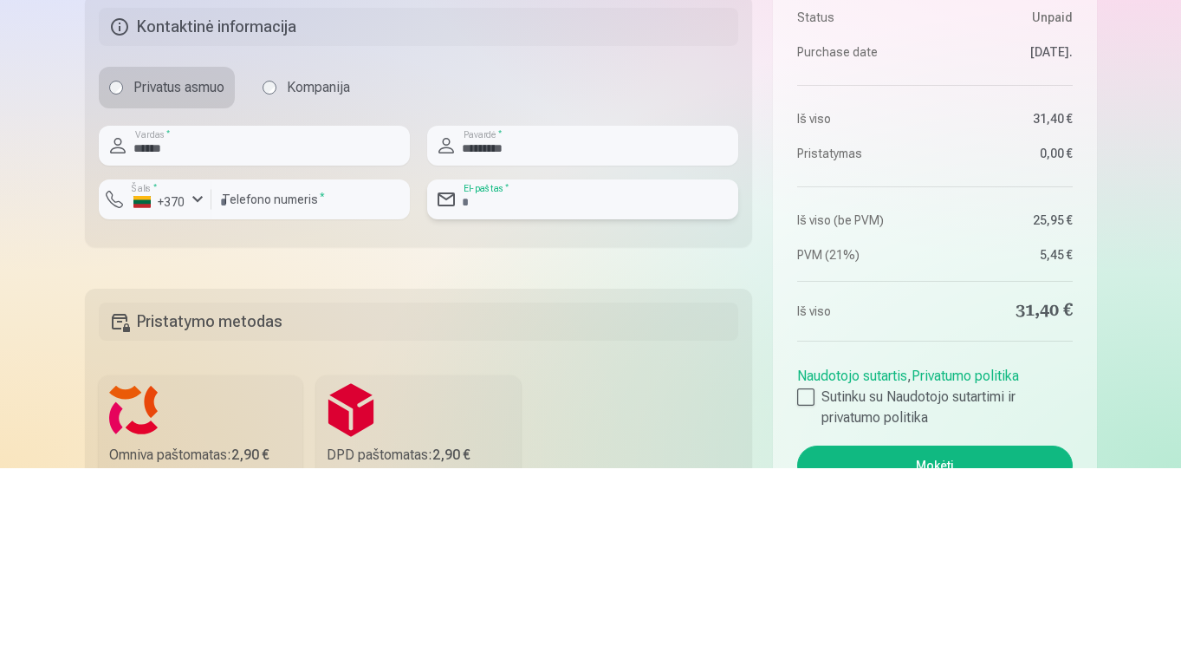
click at [612, 403] on input "email" at bounding box center [582, 396] width 311 height 40
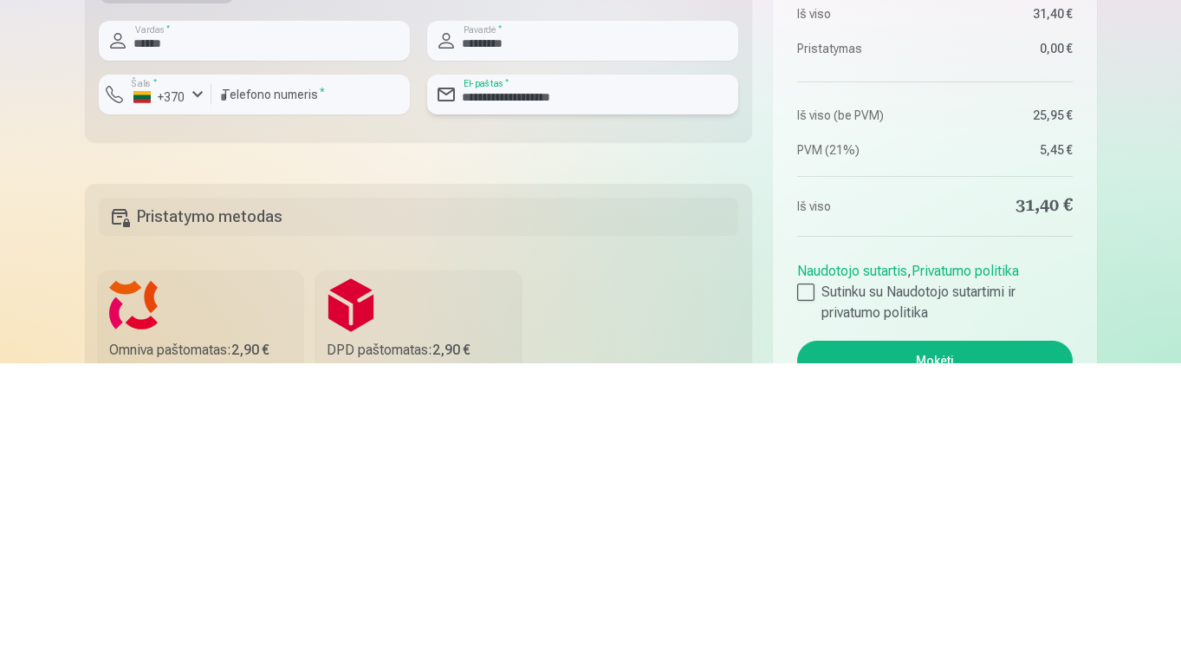
click at [519, 406] on input "**********" at bounding box center [582, 396] width 311 height 40
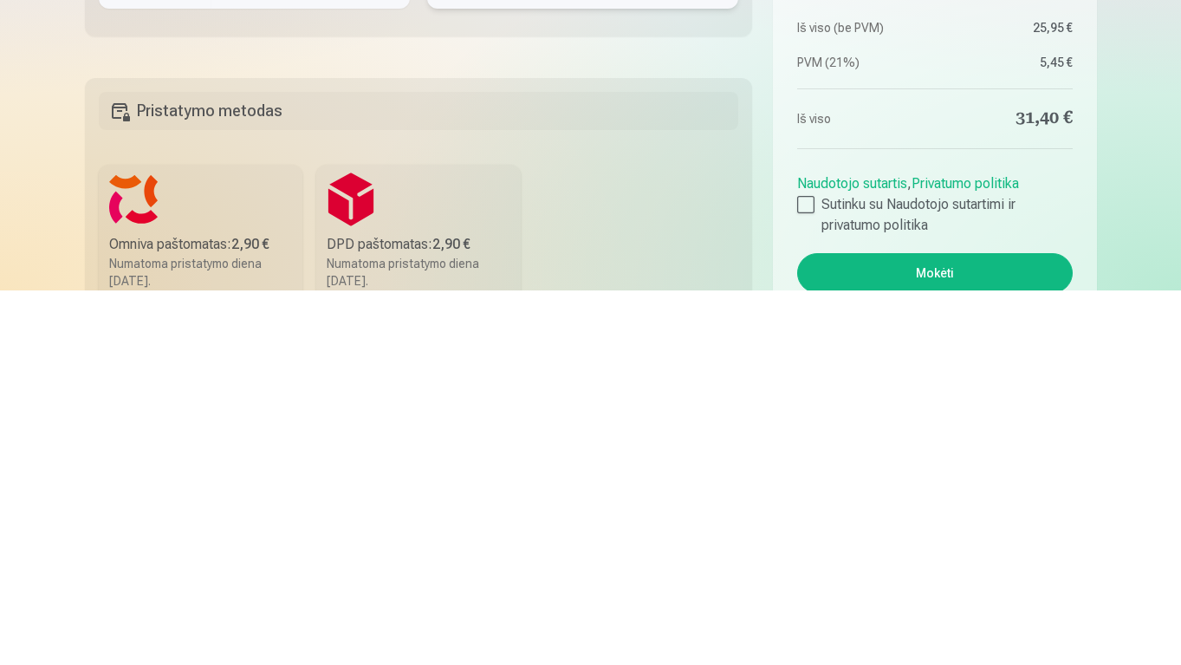
scroll to position [502, 0]
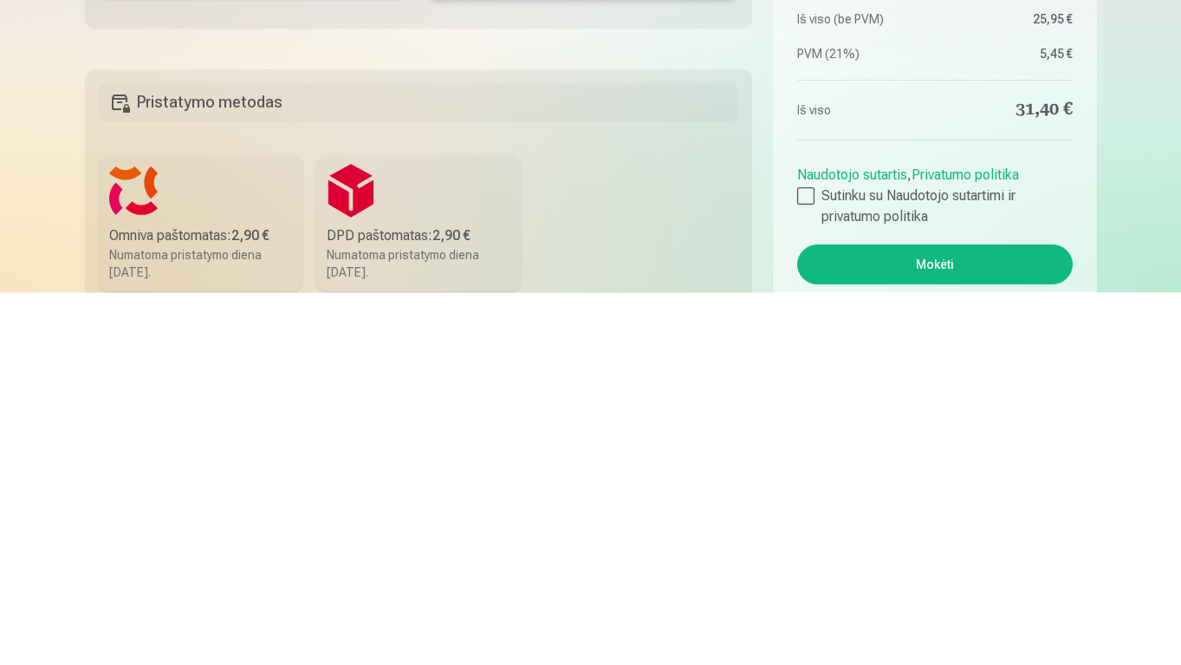
type input "**********"
click at [450, 587] on label "DPD paštomatas : 2,90 € Numatoma pristatymo diena 13.09.2025." at bounding box center [418, 596] width 204 height 135
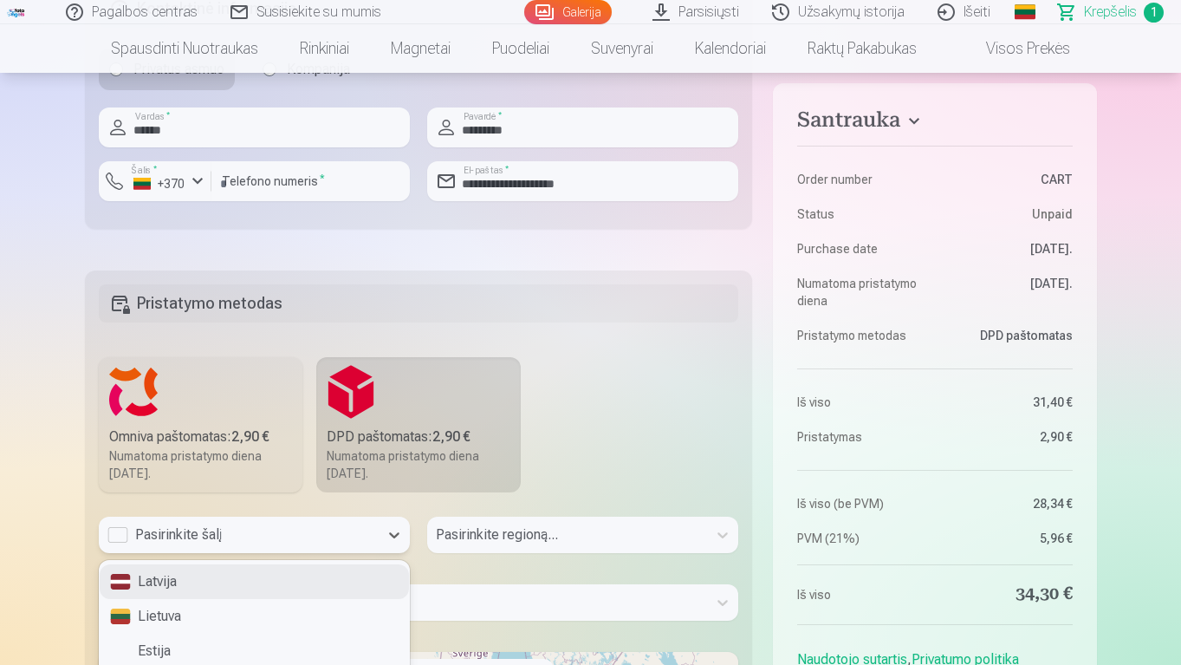
scroll to position [723, 0]
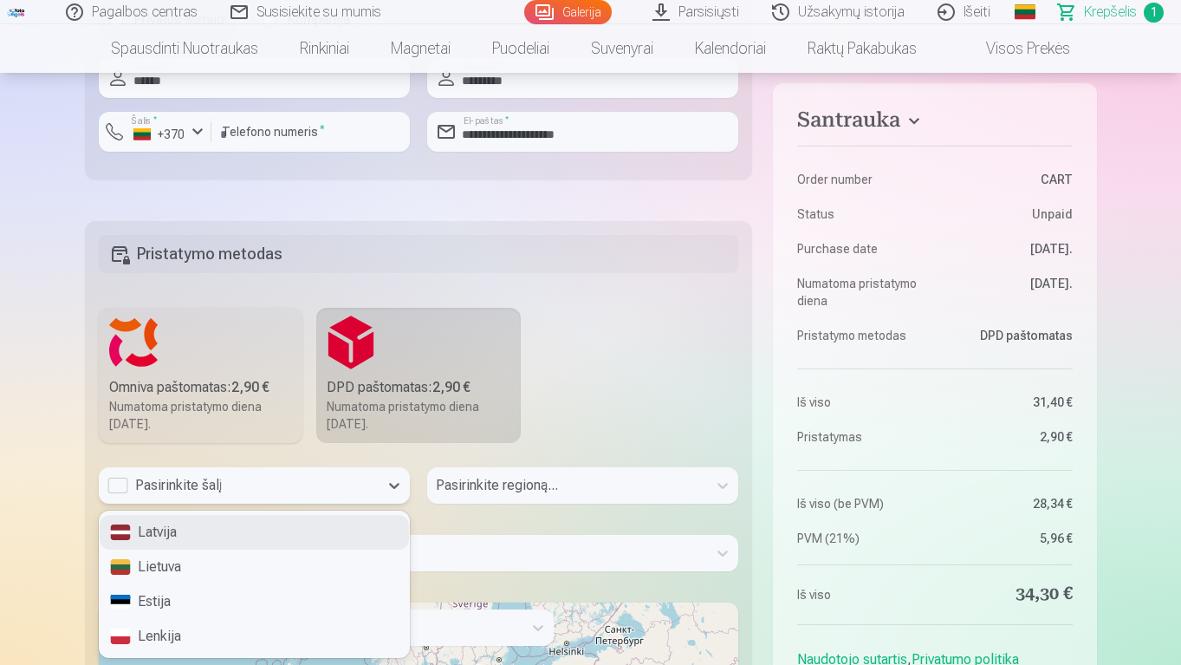
click at [179, 571] on div "Lietuva" at bounding box center [254, 566] width 309 height 35
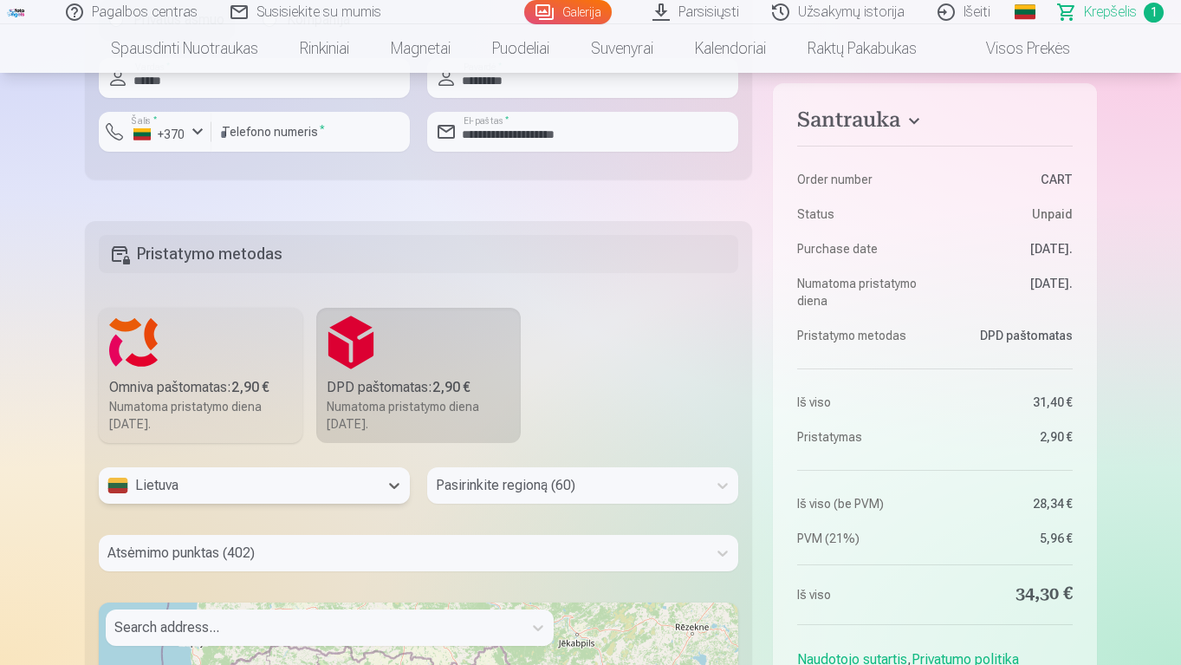
scroll to position [837, 0]
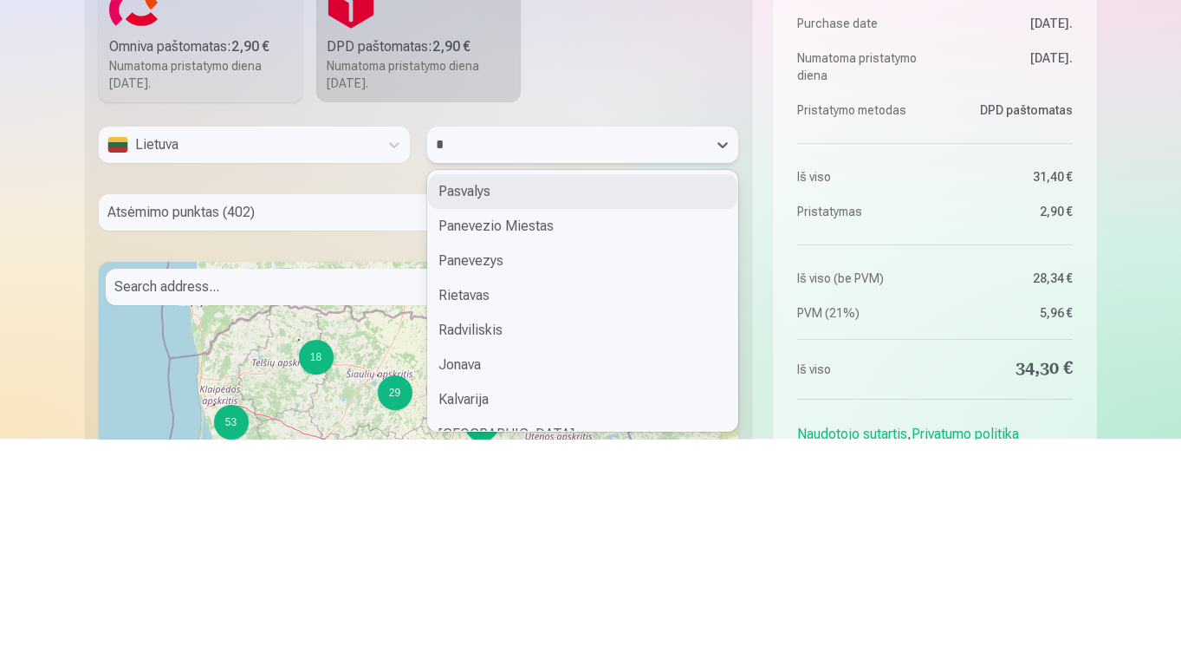
type input "**"
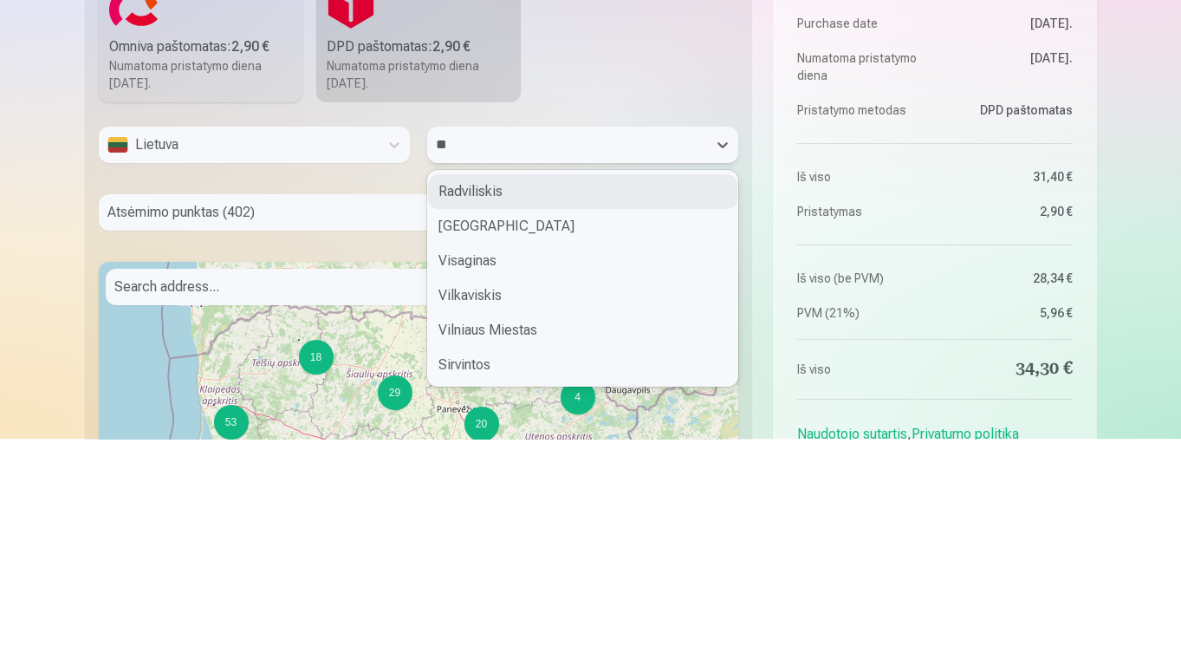
click at [477, 452] on div "[GEOGRAPHIC_DATA]" at bounding box center [582, 452] width 309 height 35
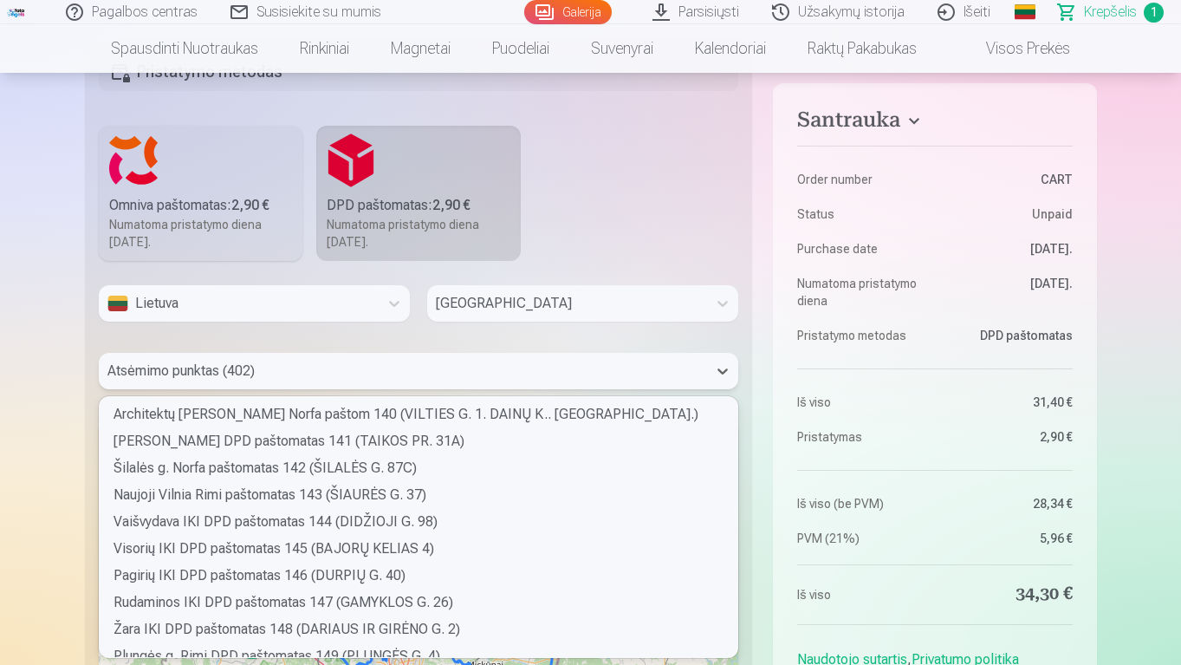
scroll to position [3628, 0]
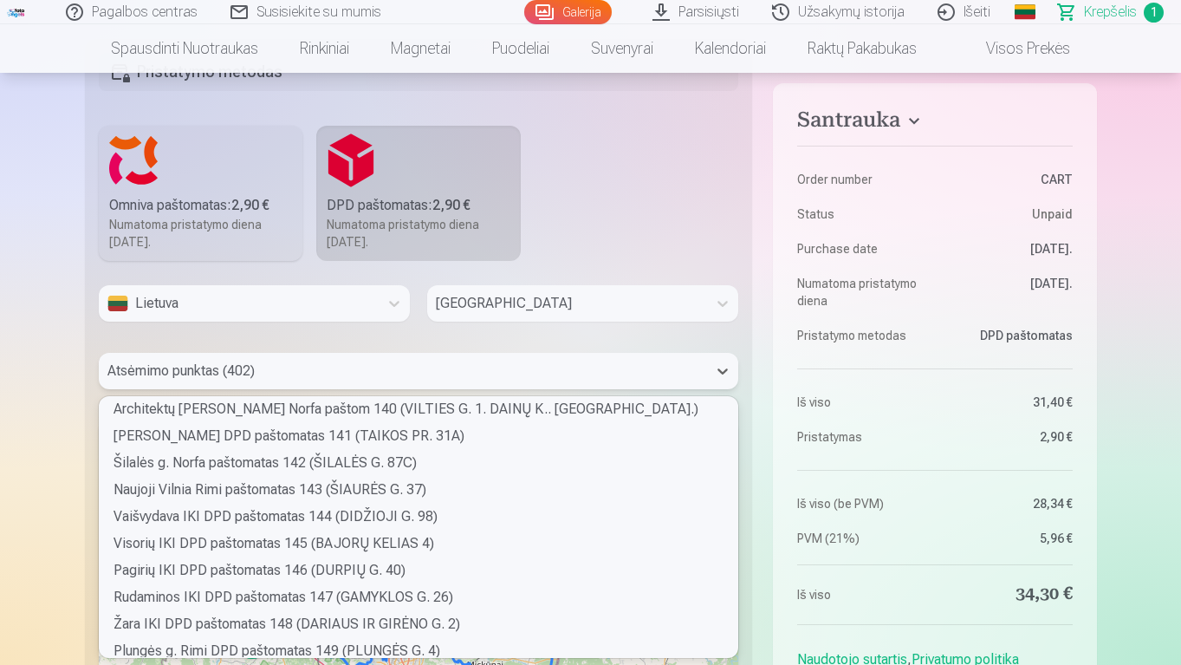
click at [336, 492] on div "Naujoji Vilnia Rimi paštomatas 143 (ŠIAURĖS G. 37)" at bounding box center [420, 489] width 640 height 27
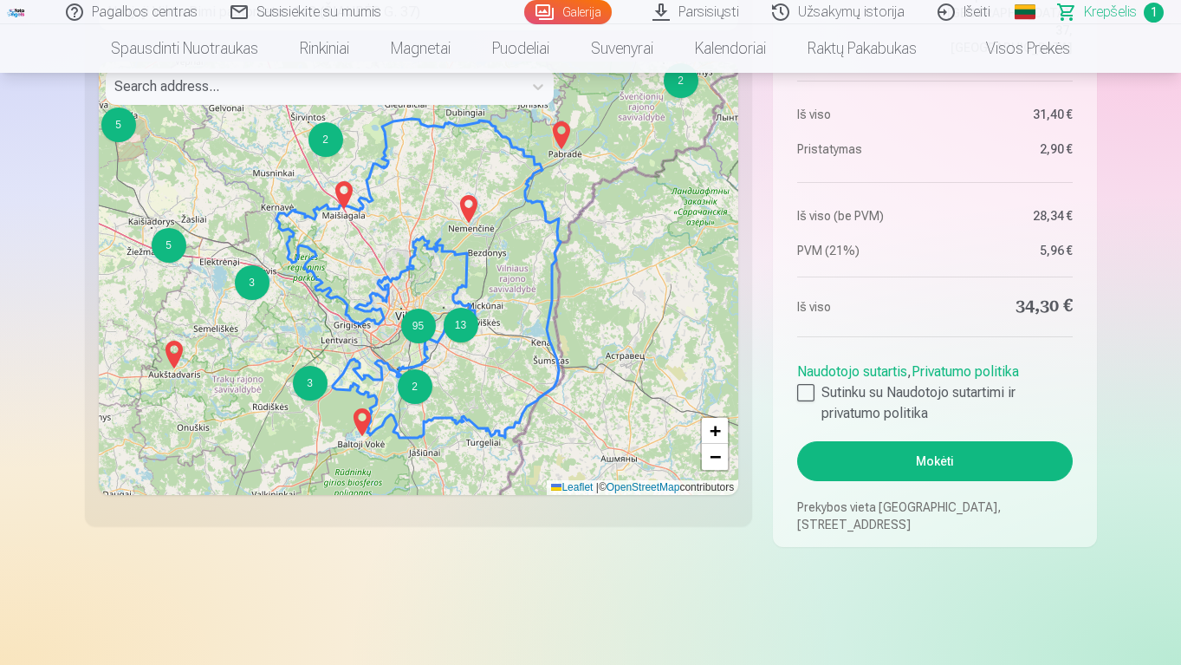
scroll to position [1269, 0]
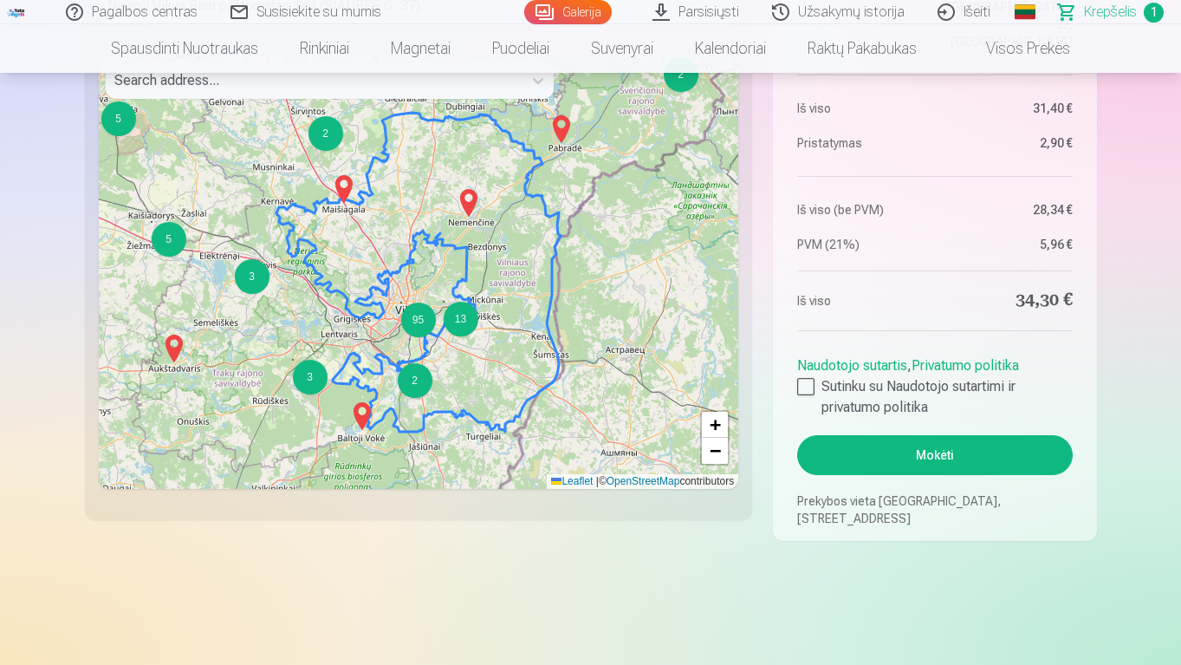
click at [810, 386] on div at bounding box center [805, 386] width 17 height 17
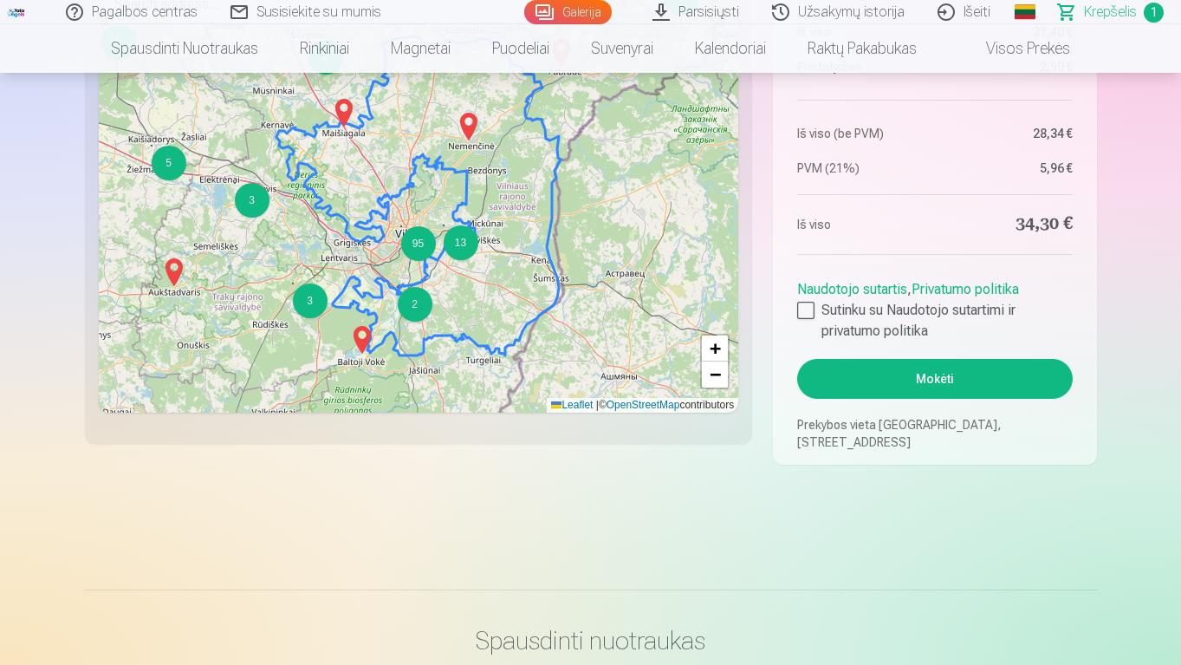
scroll to position [1345, 0]
click at [1033, 375] on button "Mokėti" at bounding box center [934, 380] width 275 height 40
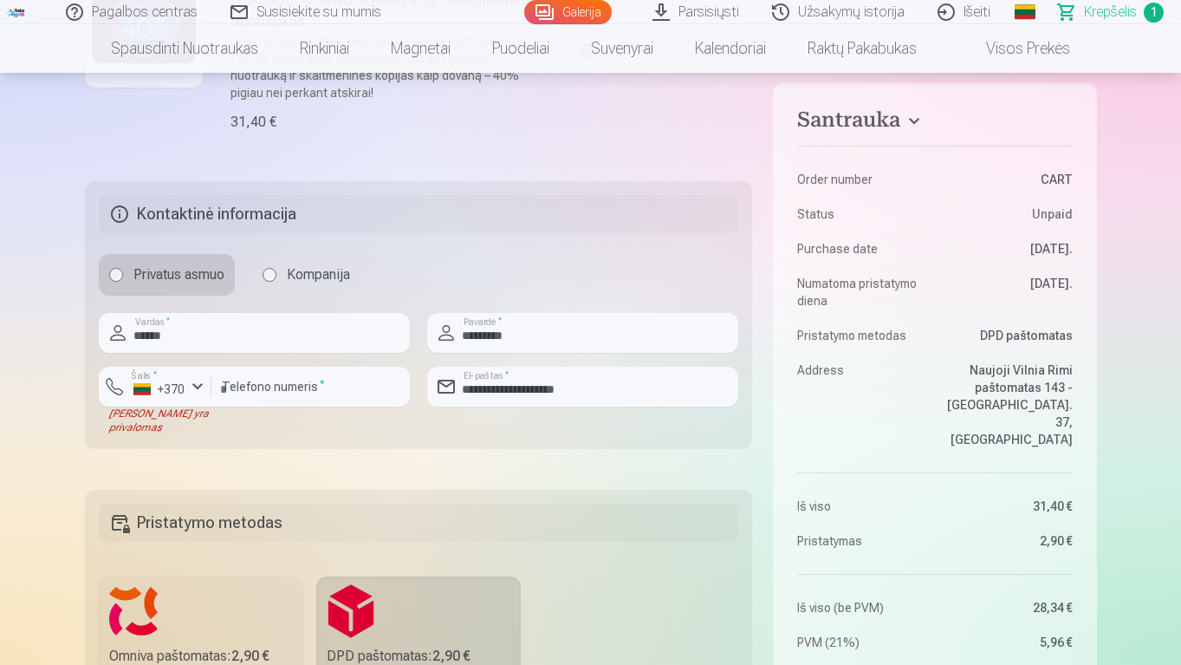
scroll to position [466, 0]
click at [156, 381] on label "Šalis *" at bounding box center [145, 377] width 36 height 13
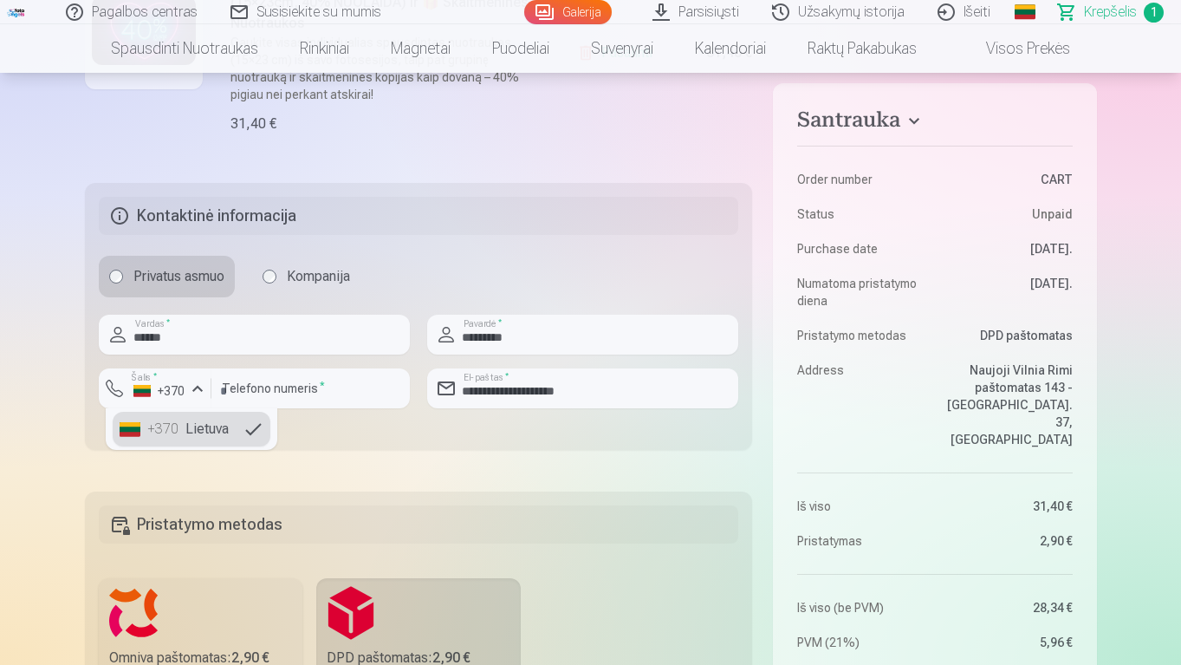
click at [194, 436] on li "+370 Lietuva" at bounding box center [192, 429] width 158 height 35
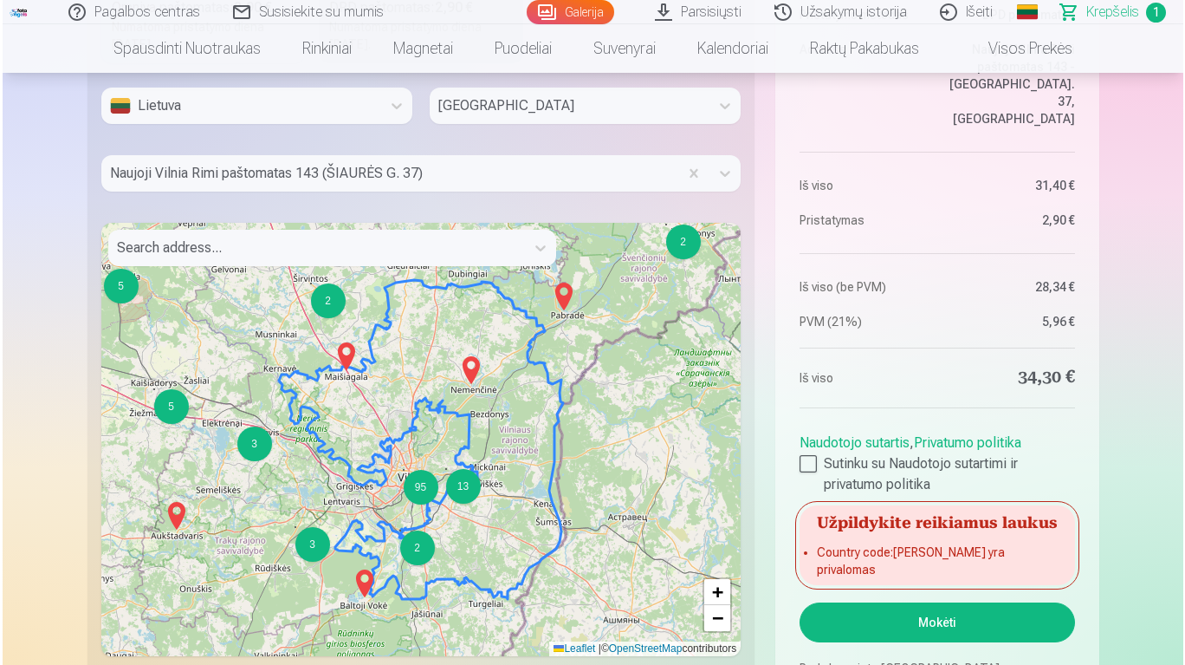
scroll to position [1198, 0]
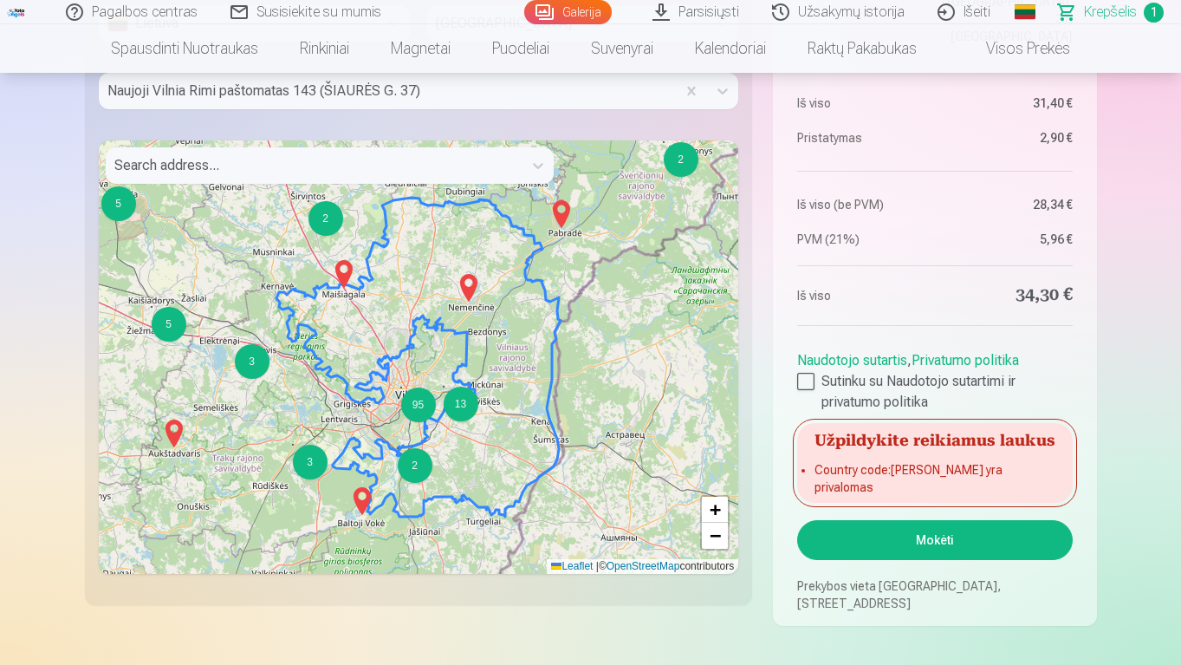
click at [1027, 545] on button "Mokėti" at bounding box center [934, 540] width 275 height 40
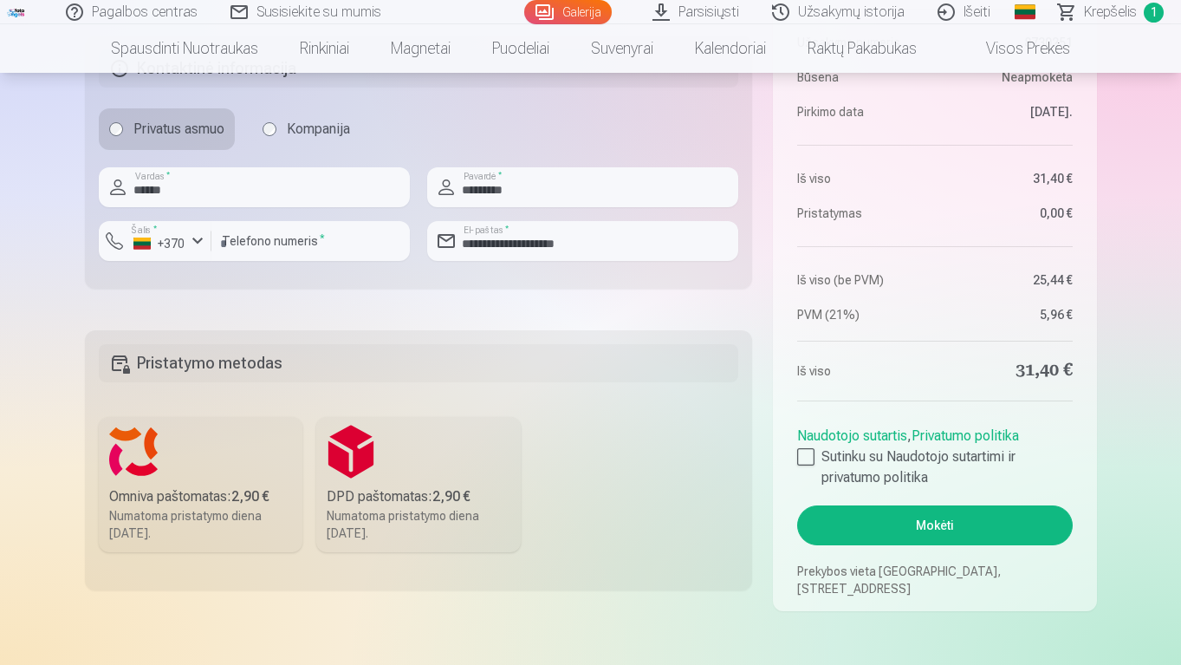
scroll to position [485, 0]
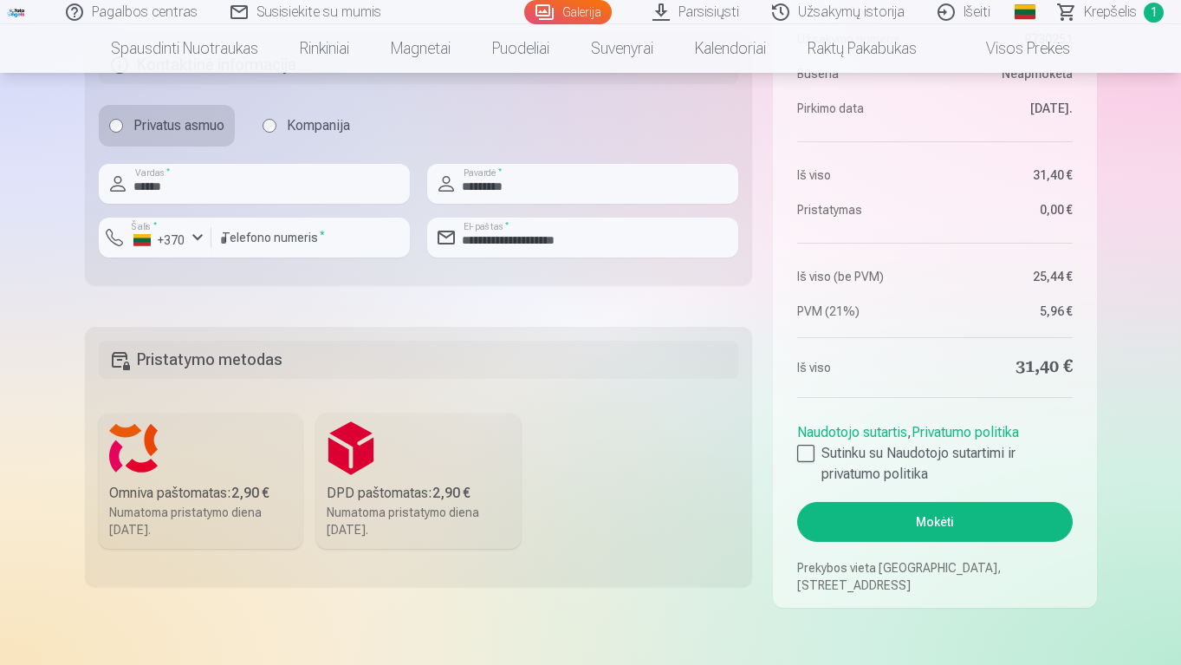
click at [376, 484] on div "DPD paštomatas : 2,90 €" at bounding box center [419, 493] width 184 height 21
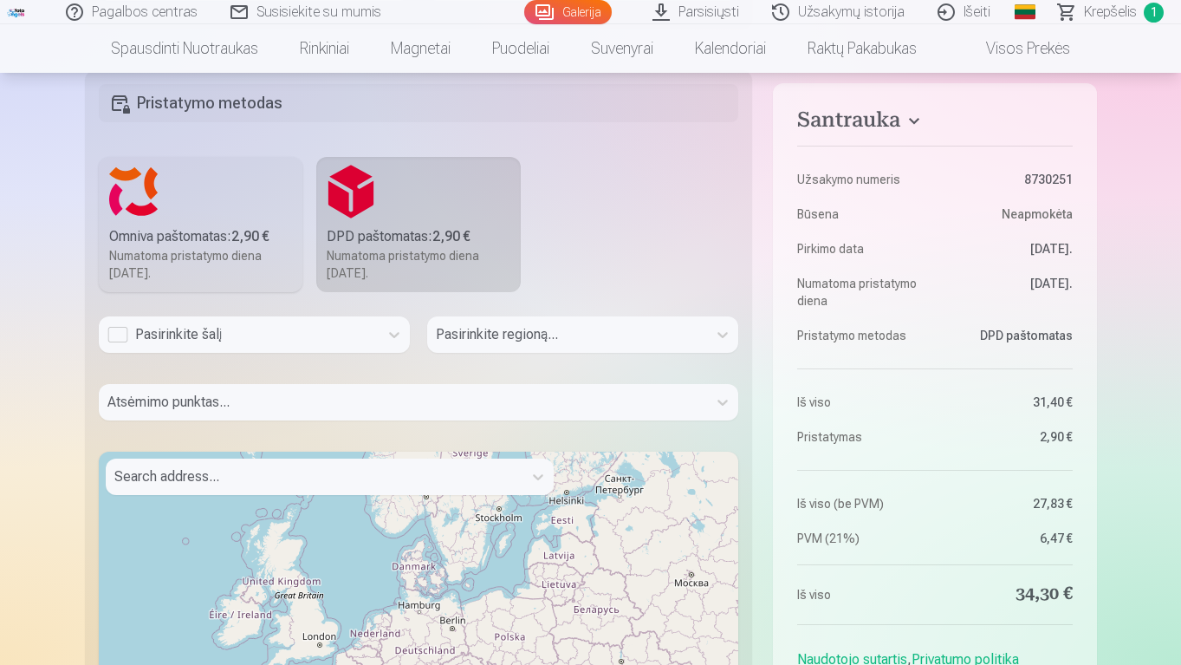
scroll to position [742, 0]
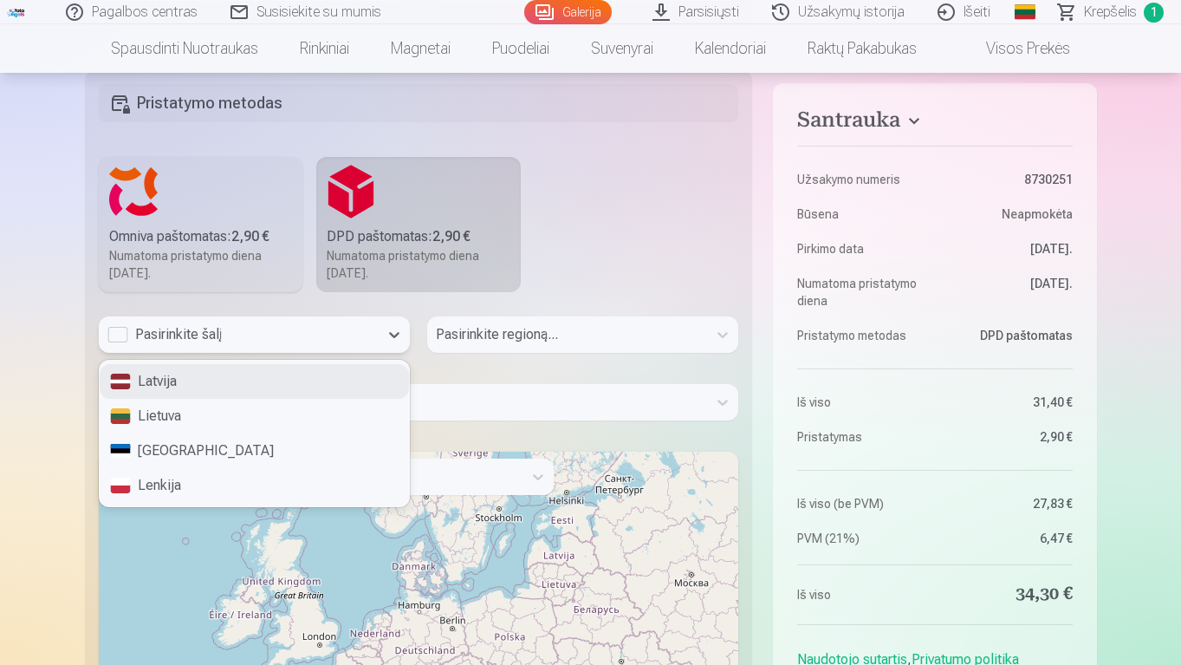
click at [147, 426] on div "Lietuva" at bounding box center [254, 416] width 309 height 35
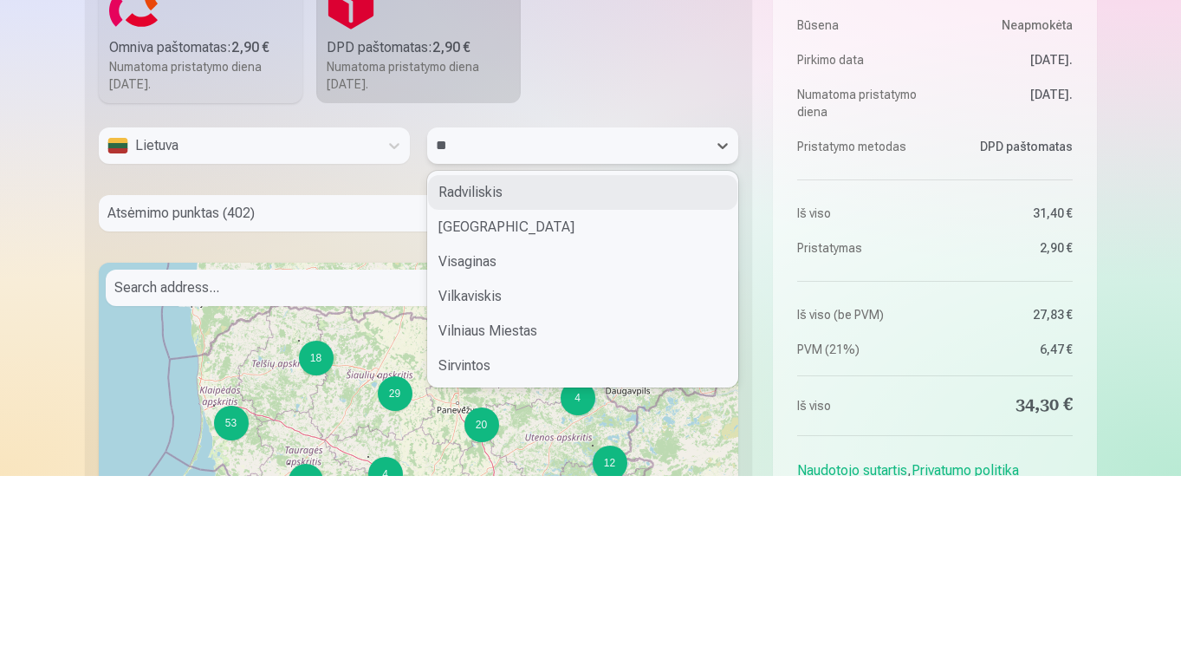
type input "***"
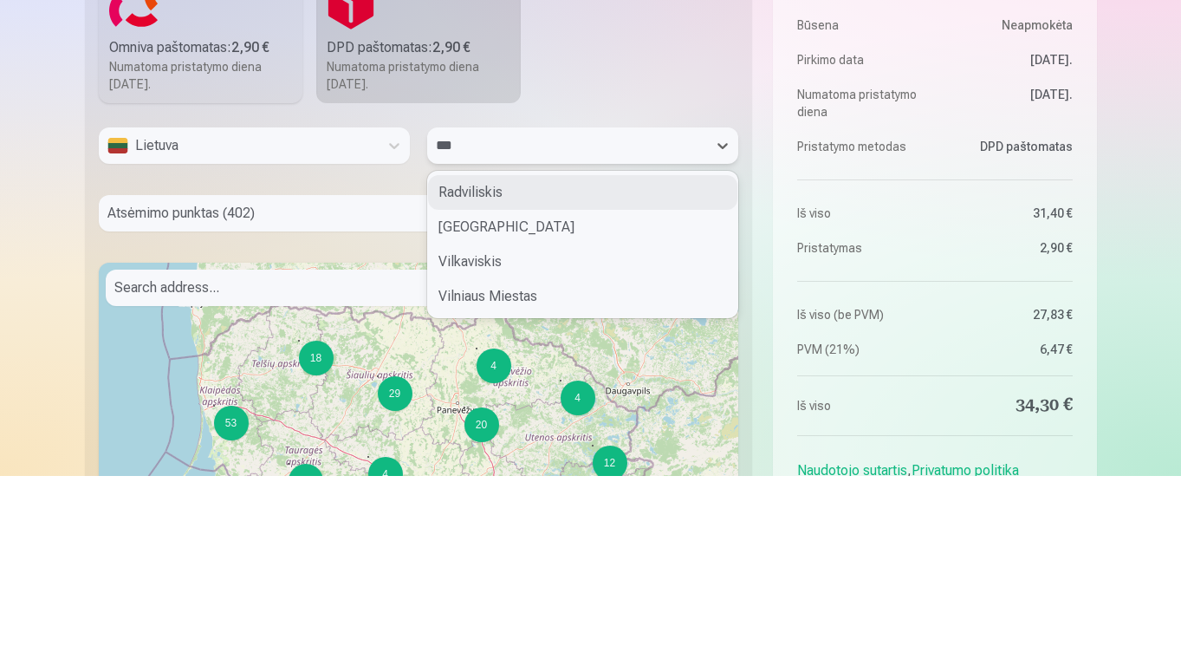
click at [442, 417] on div "[GEOGRAPHIC_DATA]" at bounding box center [582, 416] width 309 height 35
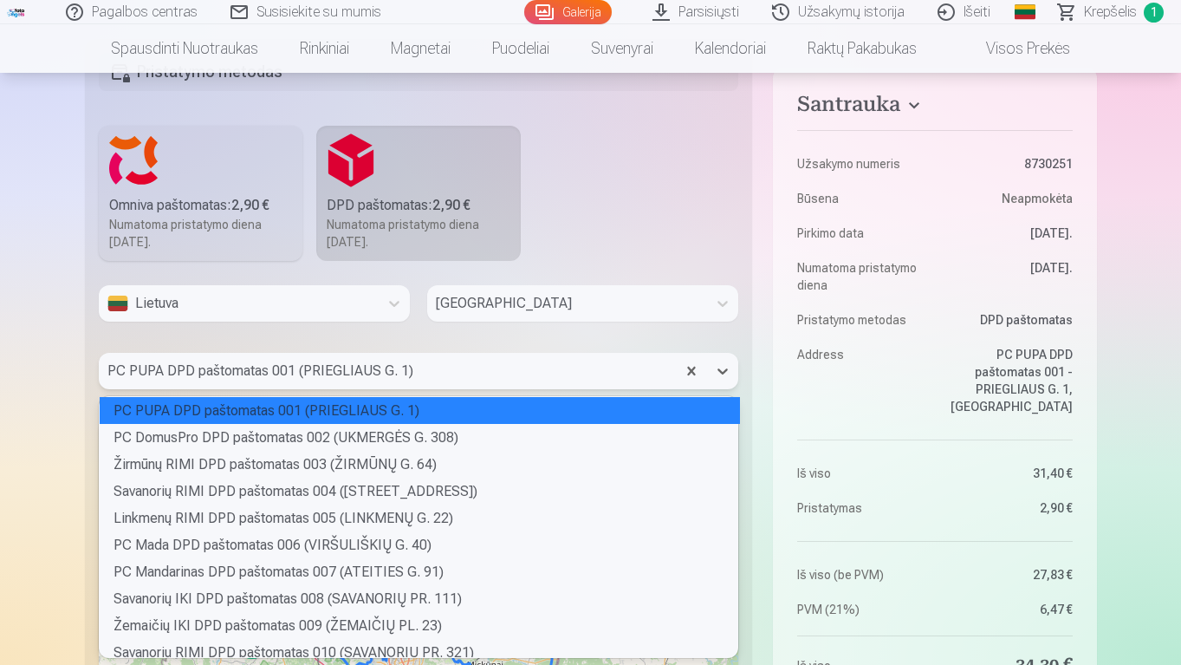
scroll to position [256, 634]
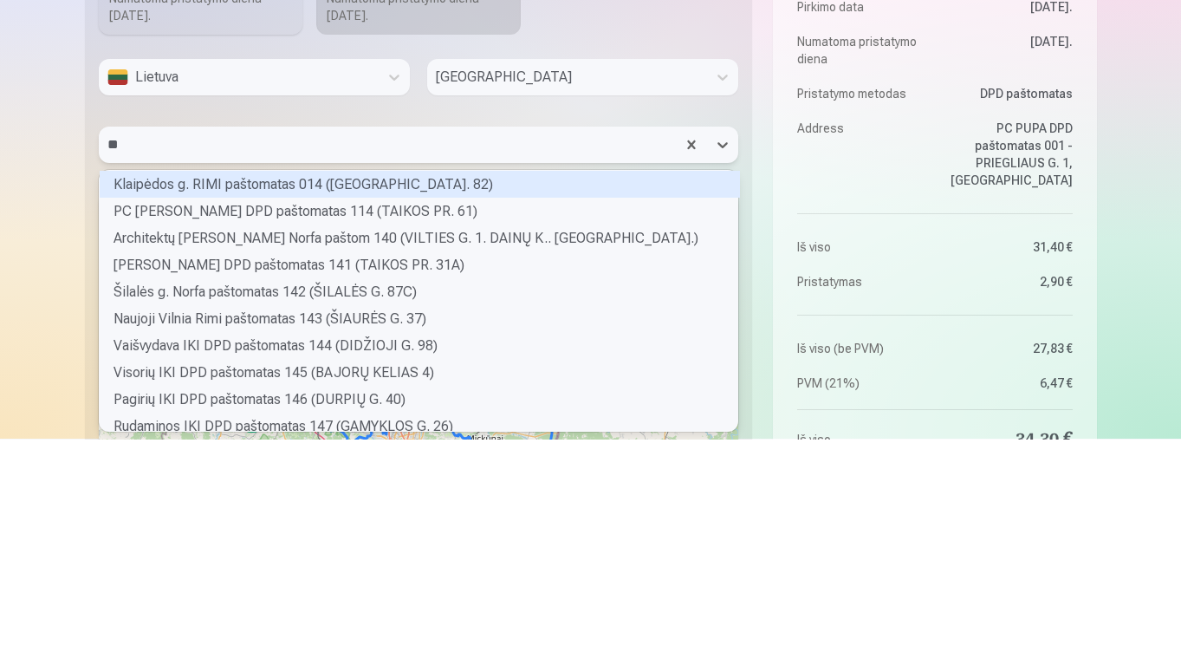
type input "***"
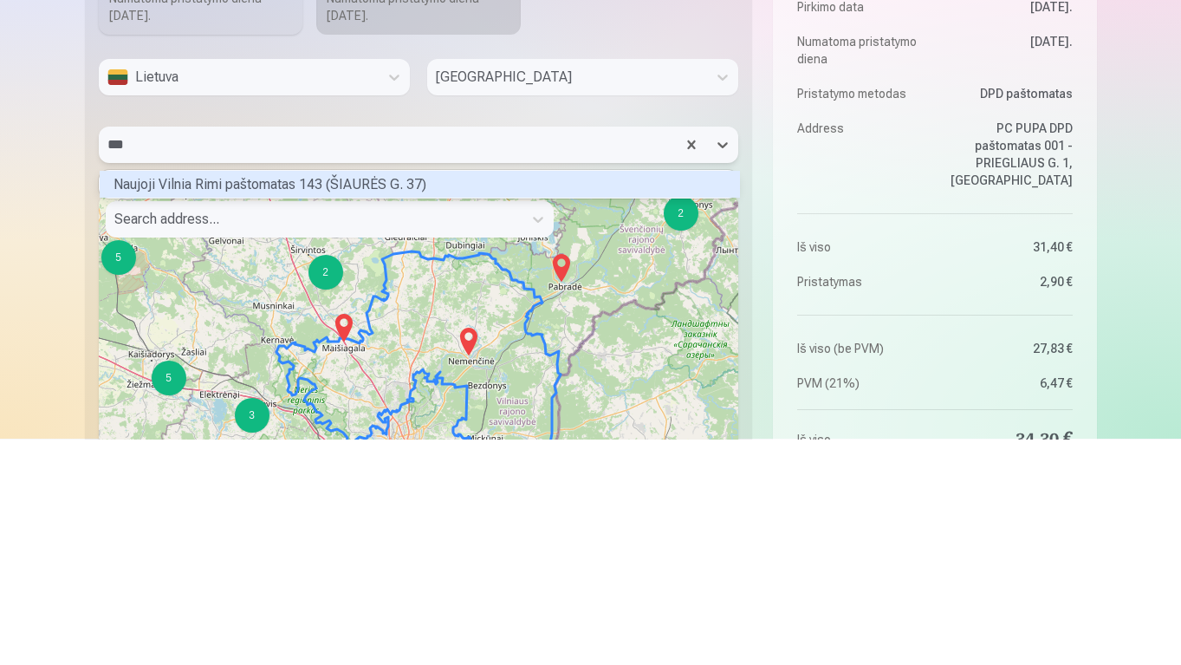
click at [249, 411] on div "Naujoji Vilnia Rimi paštomatas 143 (ŠIAURĖS G. 37)" at bounding box center [420, 410] width 640 height 27
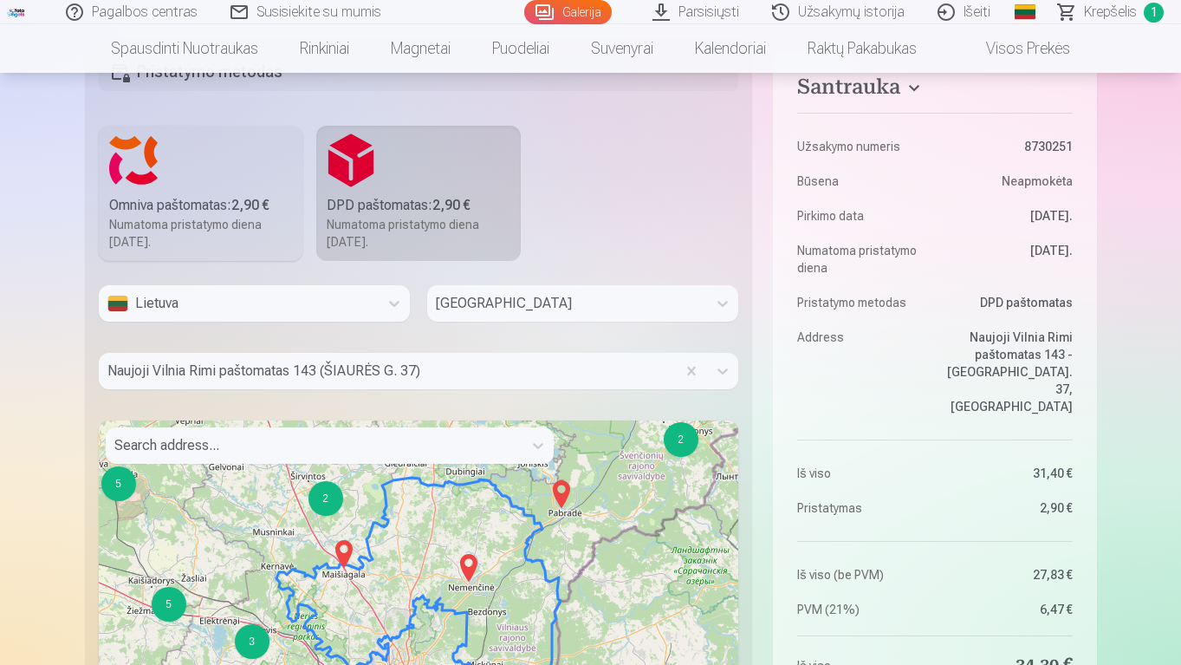
click at [27, 476] on div "Pagalbos centras Susisiekite su mumis Galerija Parsisiųsti Užsakymų istorija Iš…" at bounding box center [590, 346] width 1181 height 2238
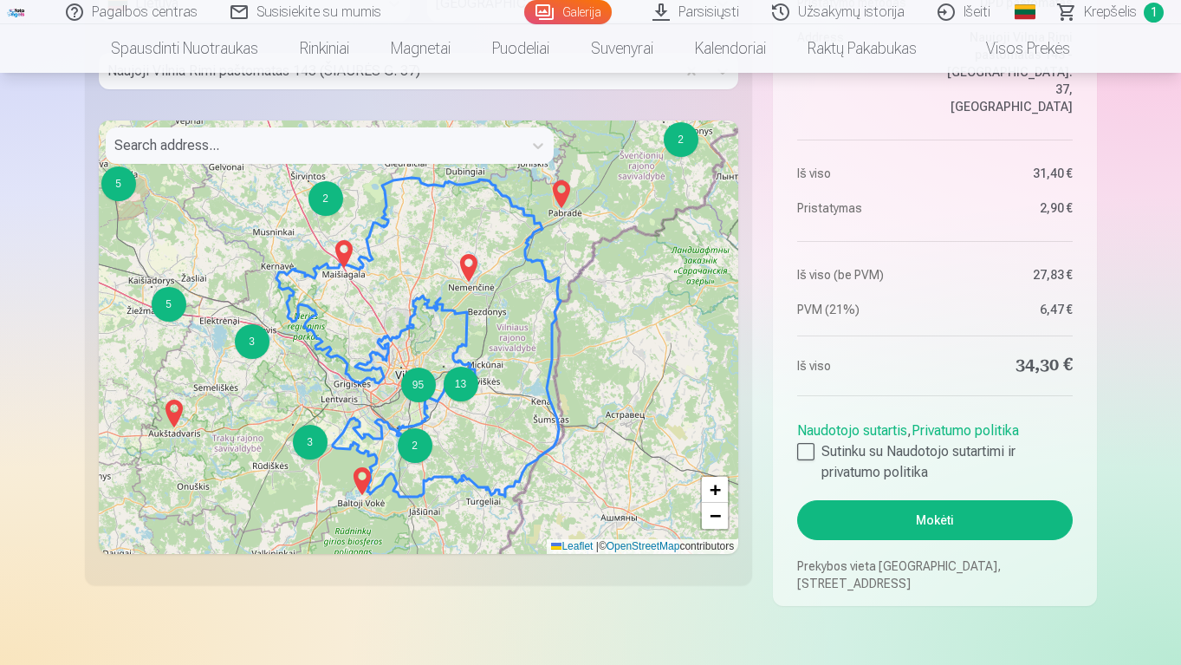
scroll to position [1099, 0]
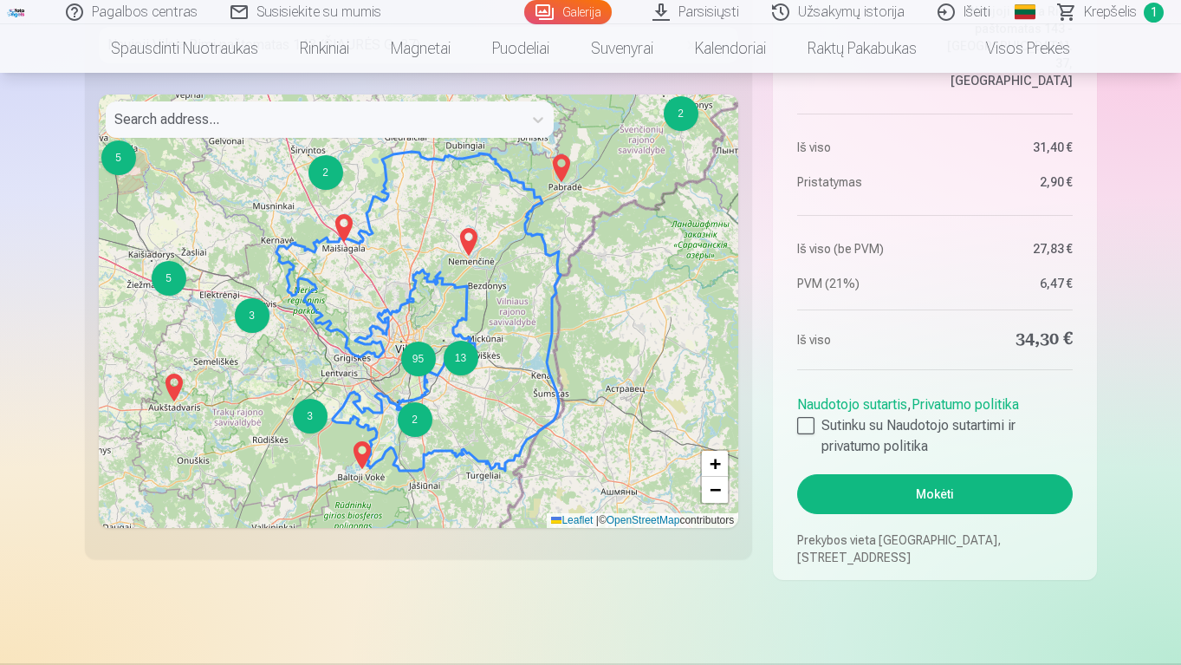
click at [814, 429] on div at bounding box center [805, 425] width 17 height 17
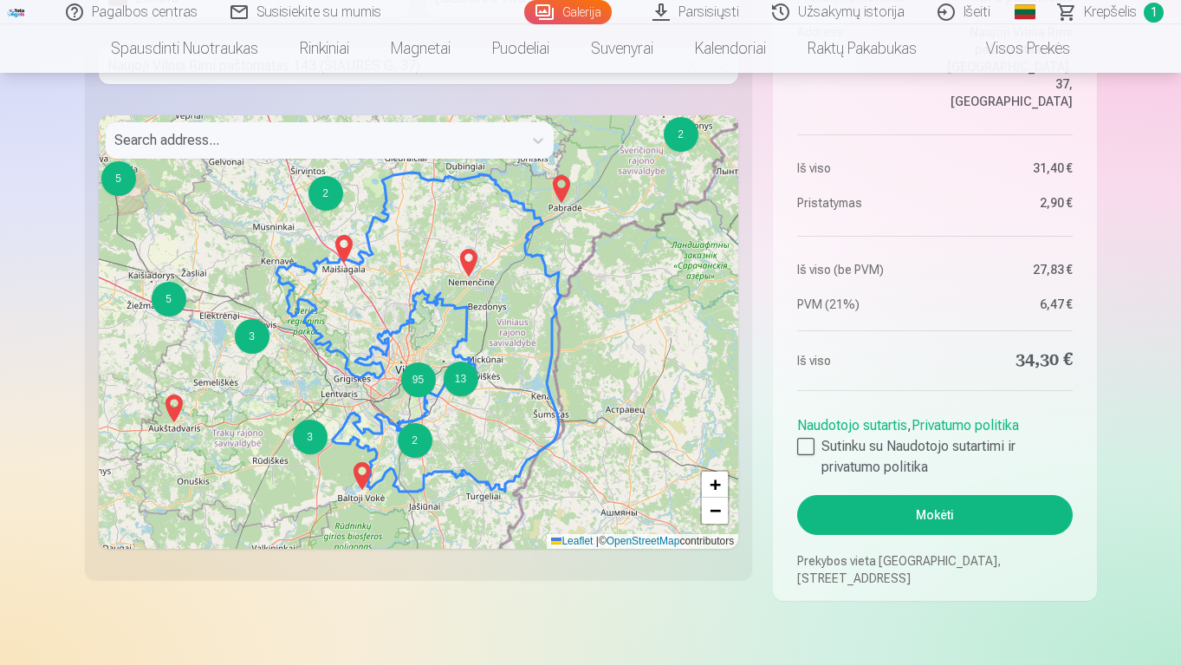
scroll to position [1080, 0]
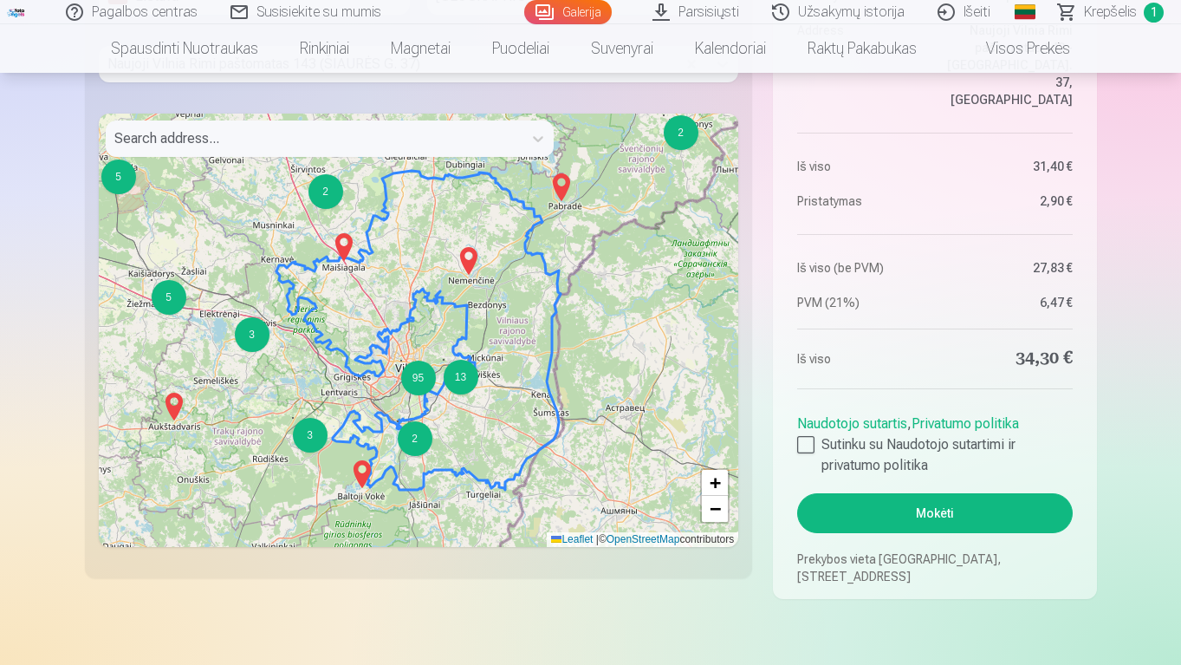
click at [1033, 519] on button "Mokėti" at bounding box center [934, 513] width 275 height 40
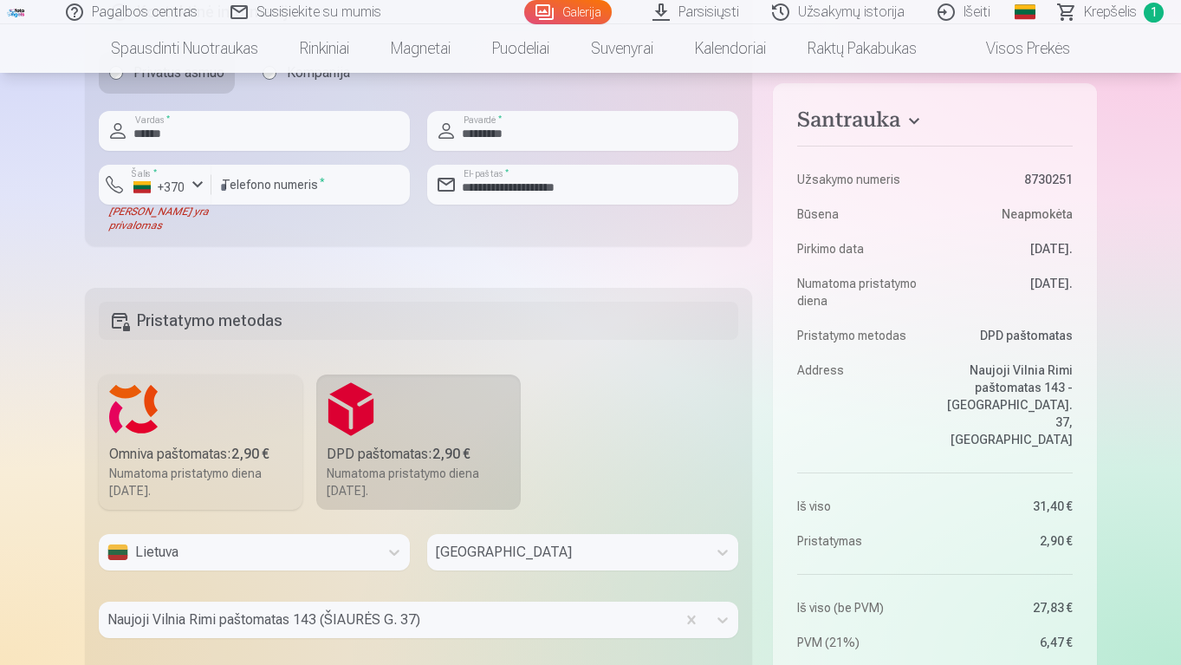
scroll to position [530, 0]
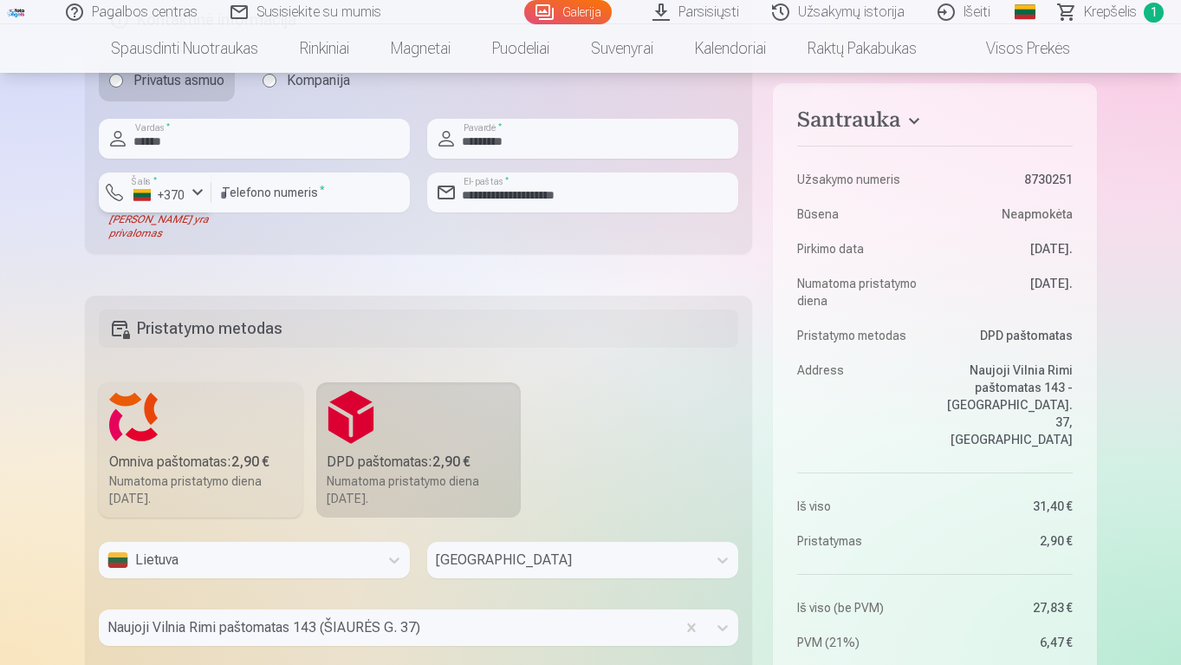
click at [160, 180] on label "Šalis *" at bounding box center [145, 181] width 36 height 13
click at [161, 232] on div "+370" at bounding box center [164, 233] width 35 height 21
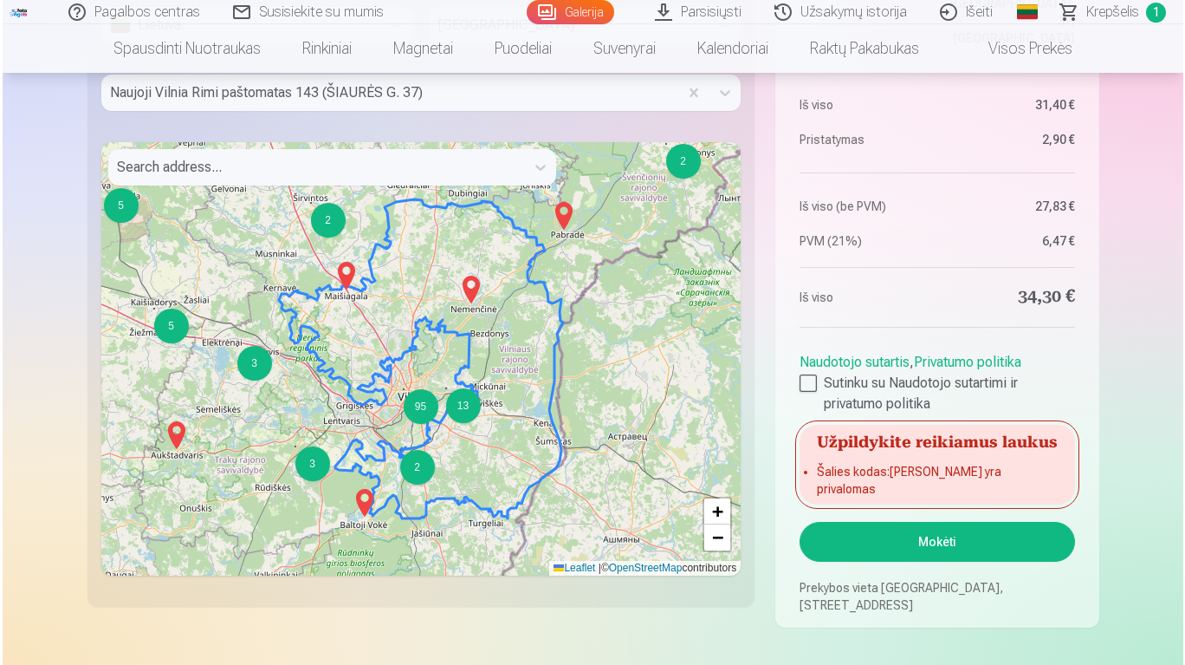
scroll to position [1104, 0]
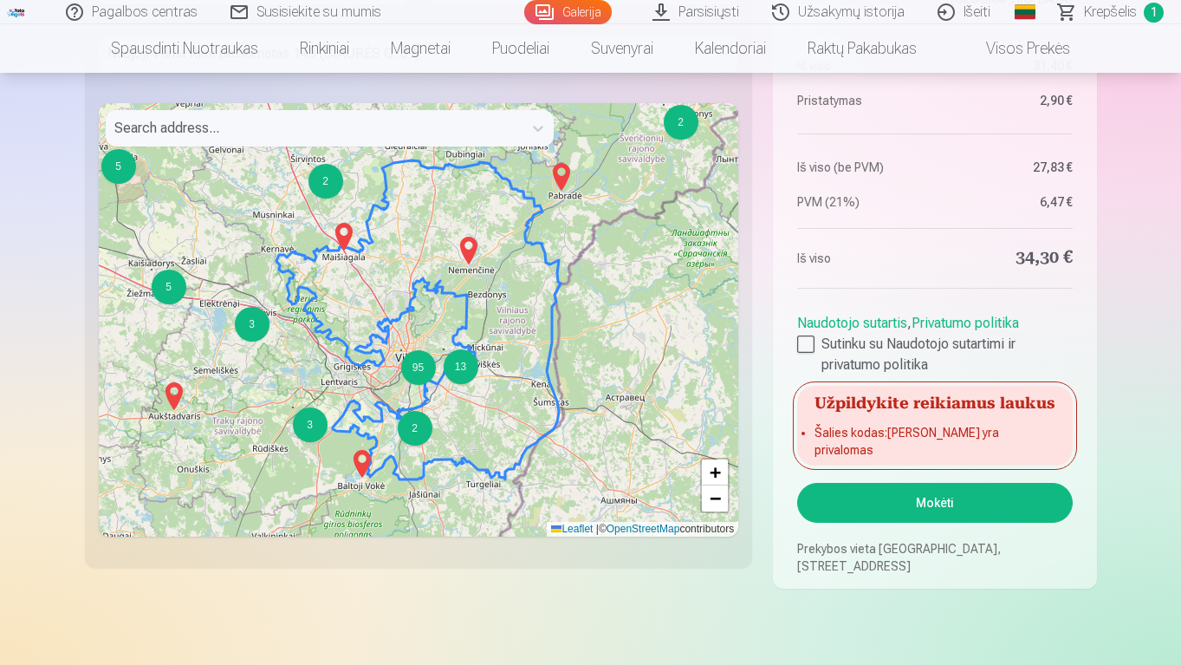
click at [1047, 510] on button "Mokėti" at bounding box center [934, 503] width 275 height 40
